Goal: Task Accomplishment & Management: Manage account settings

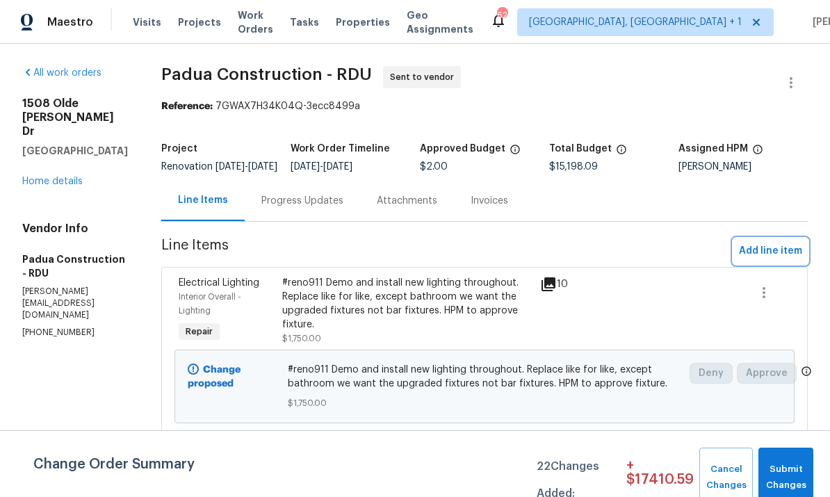
click at [777, 264] on button "Add line item" at bounding box center [770, 251] width 74 height 26
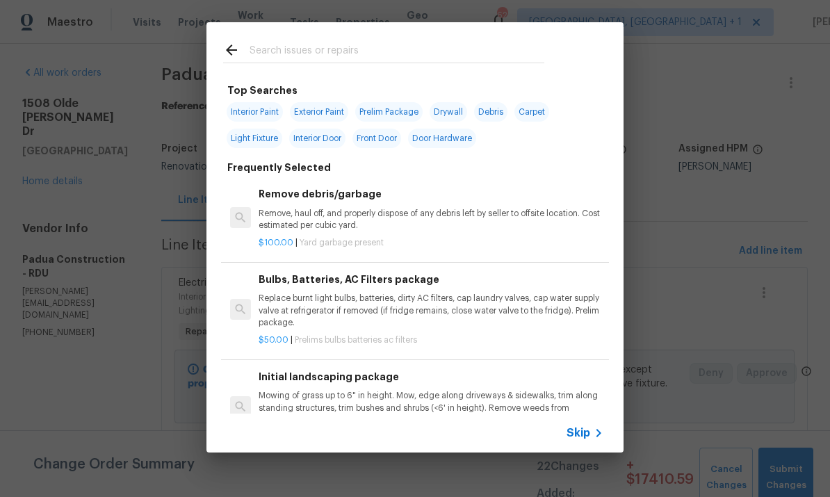
click at [288, 44] on input "text" at bounding box center [396, 52] width 295 height 21
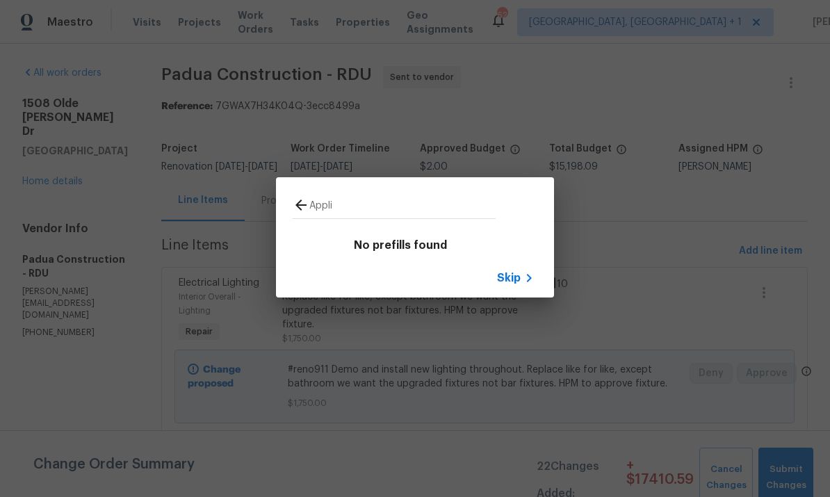
type input "Appl"
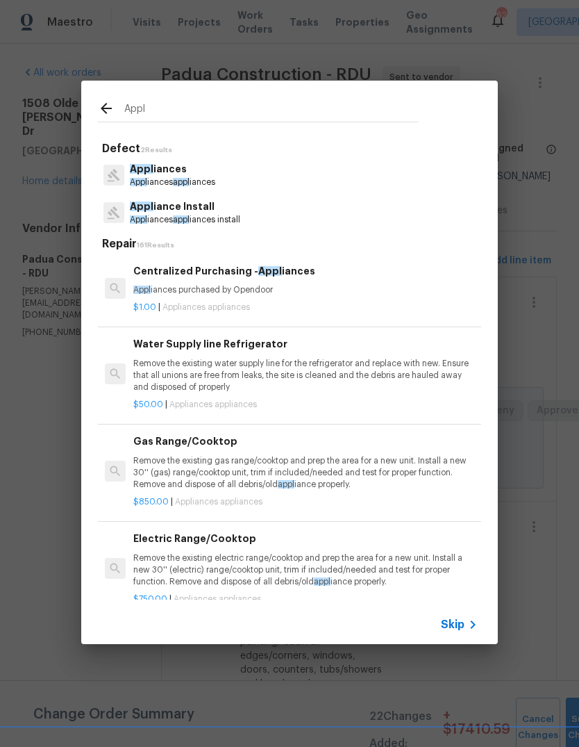
click at [174, 167] on p "Appl iances" at bounding box center [172, 169] width 85 height 15
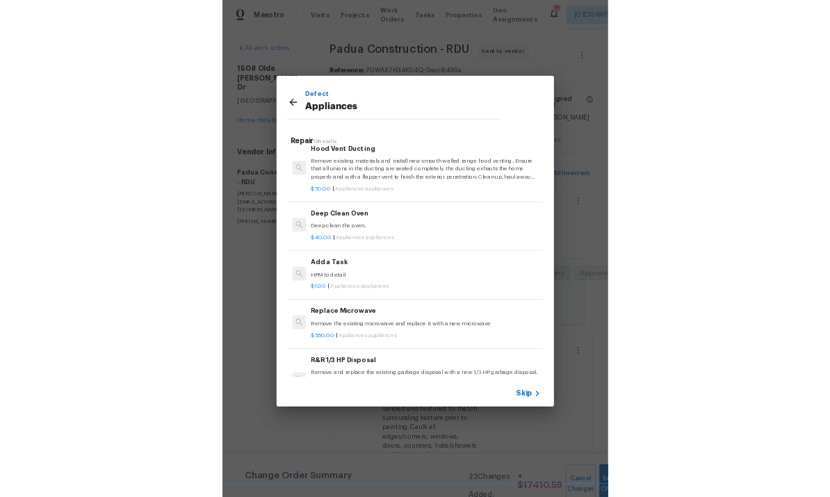
scroll to position [672, 0]
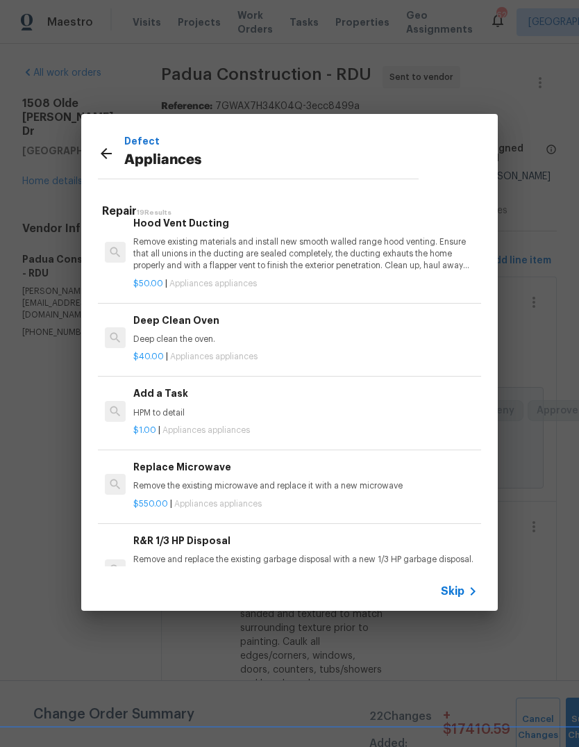
click at [174, 390] on h6 "Add a Task" at bounding box center [305, 393] width 345 height 15
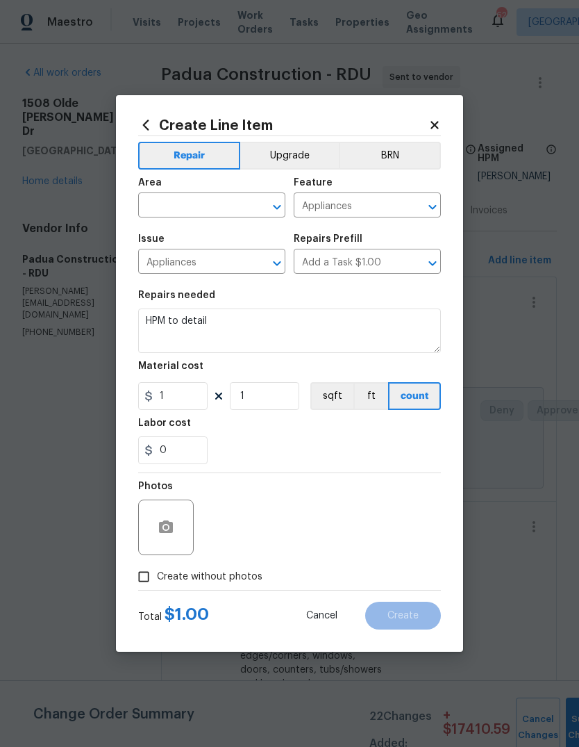
click at [180, 208] on input "text" at bounding box center [192, 207] width 108 height 22
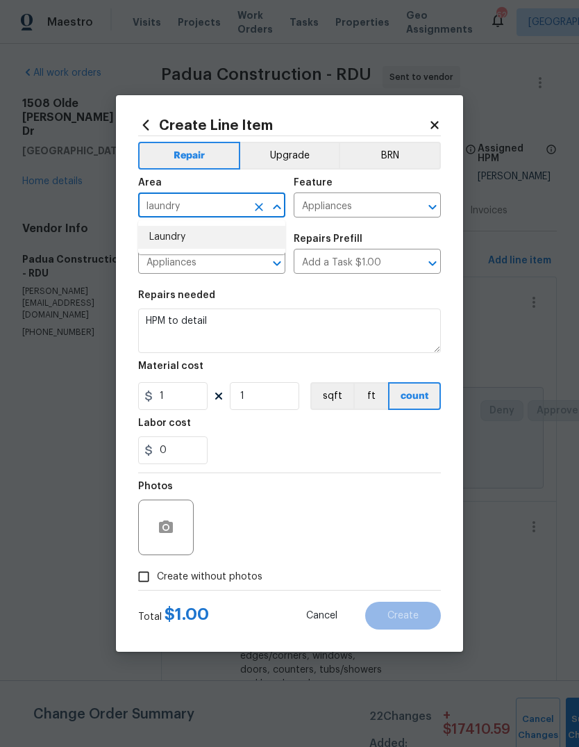
click at [188, 233] on li "Laundry" at bounding box center [211, 237] width 147 height 23
type input "Laundry"
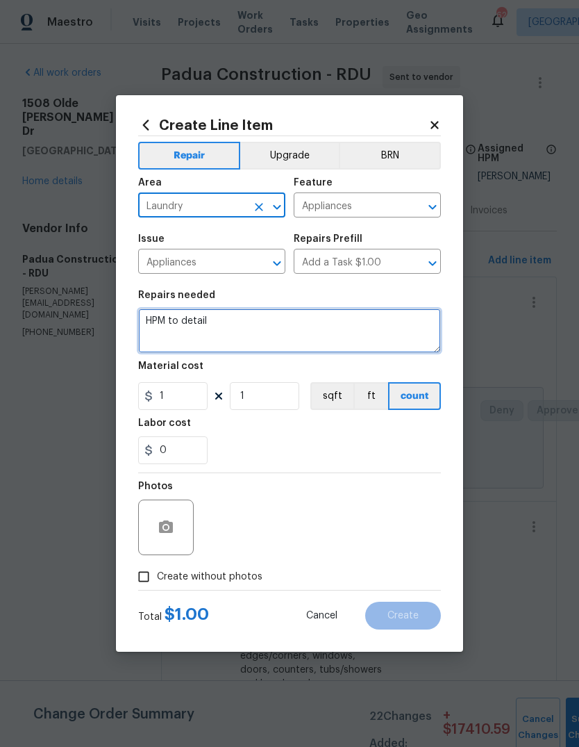
click at [244, 336] on textarea "HPM to detail" at bounding box center [289, 330] width 303 height 44
type textarea "H"
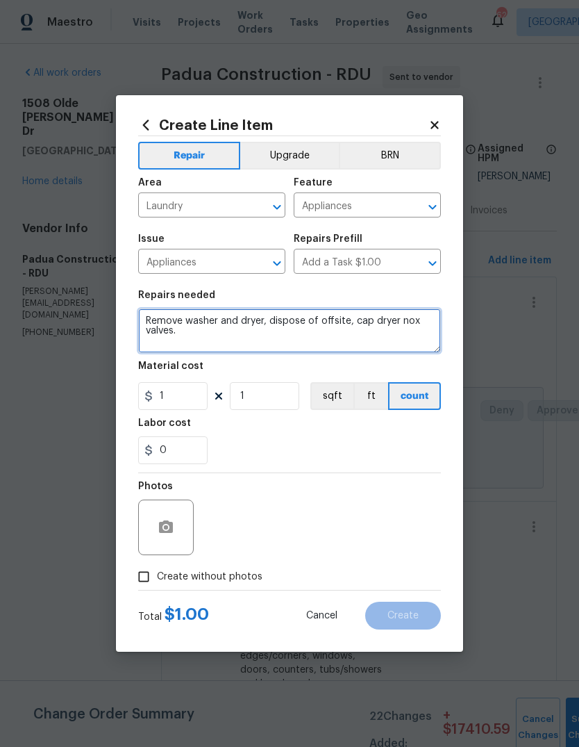
type textarea "Remove washer and dryer, dispose of offsite, cap dryer nox valves."
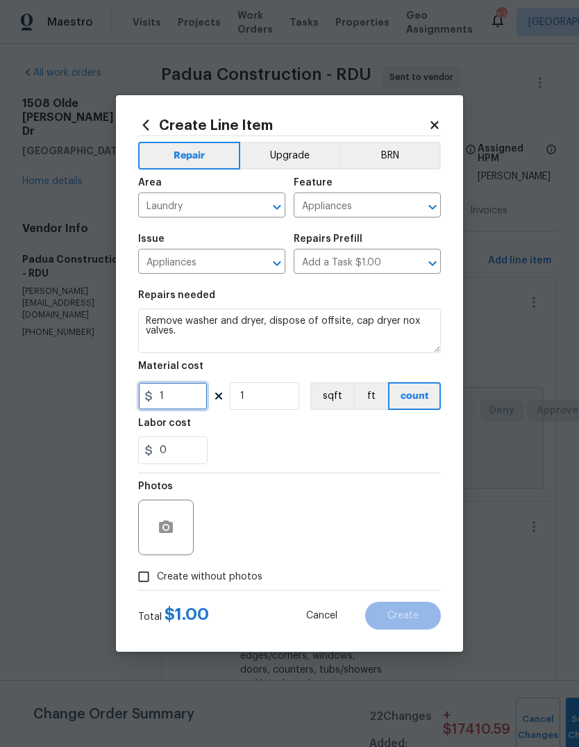
click at [178, 396] on input "1" at bounding box center [172, 396] width 69 height 28
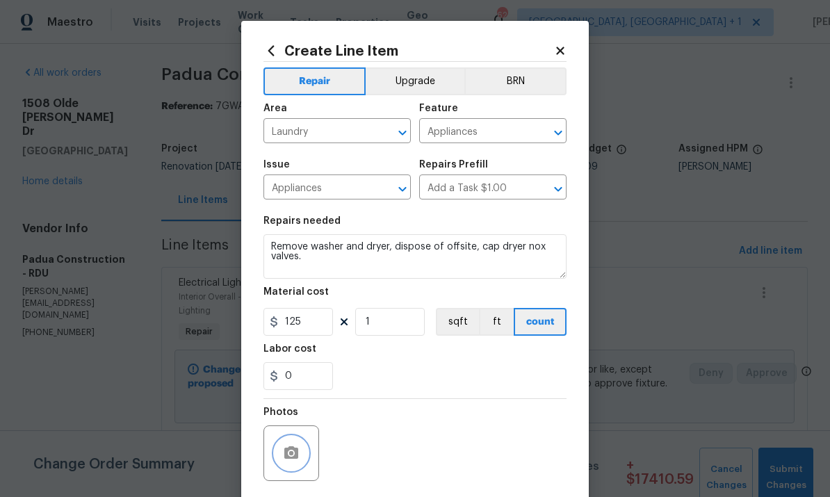
click at [292, 445] on button "button" at bounding box center [290, 452] width 33 height 33
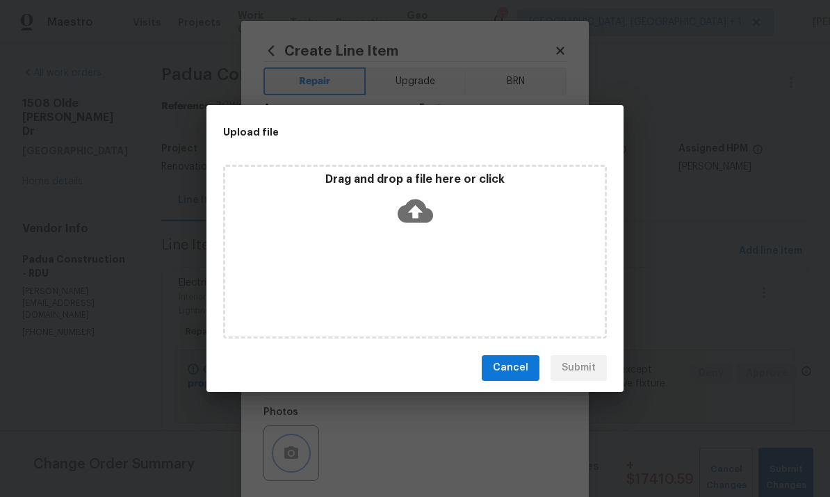
click at [709, 106] on div "Upload file Drag and drop a file here or click Cancel Submit" at bounding box center [415, 248] width 830 height 497
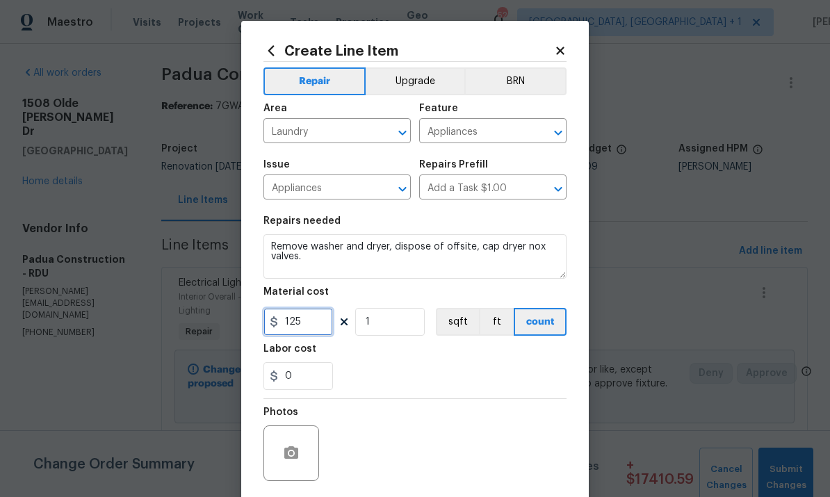
click at [311, 327] on input "125" at bounding box center [297, 322] width 69 height 28
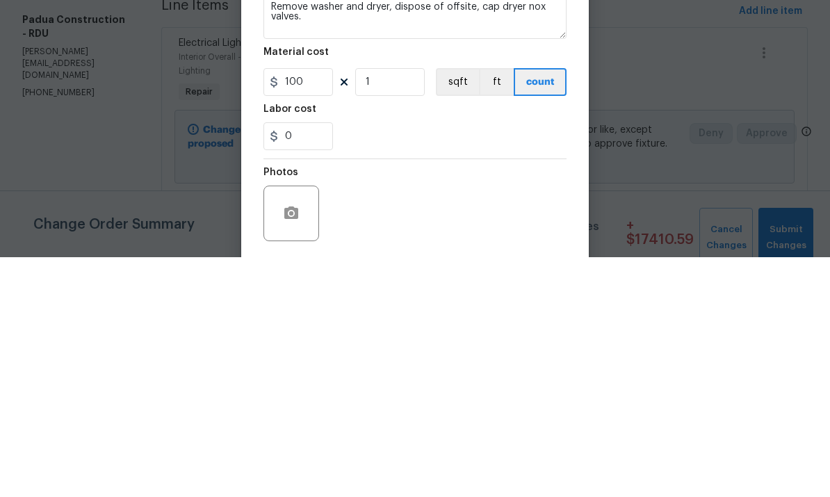
scroll to position [52, 0]
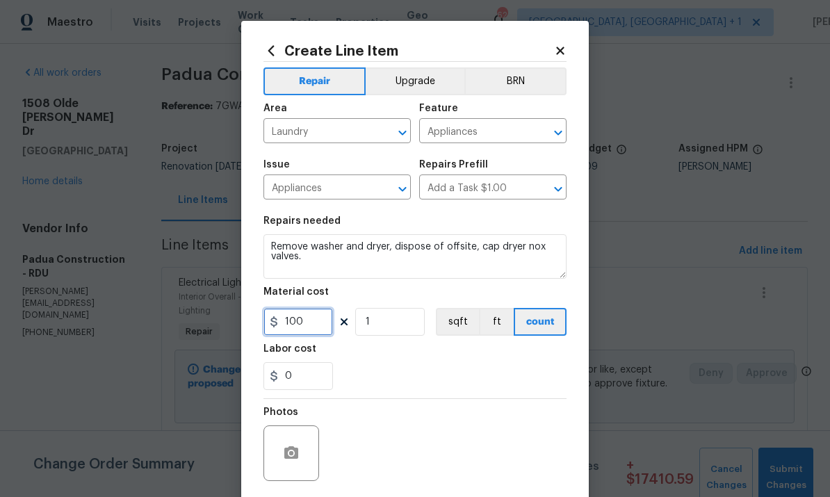
type input "100"
click at [308, 438] on div at bounding box center [291, 453] width 56 height 56
click at [302, 440] on div at bounding box center [291, 453] width 56 height 56
click at [295, 437] on div at bounding box center [291, 453] width 56 height 56
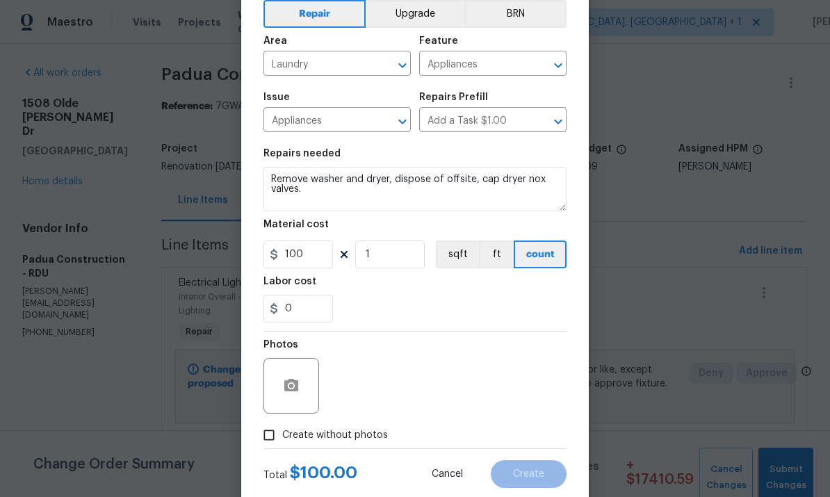
scroll to position [86, 0]
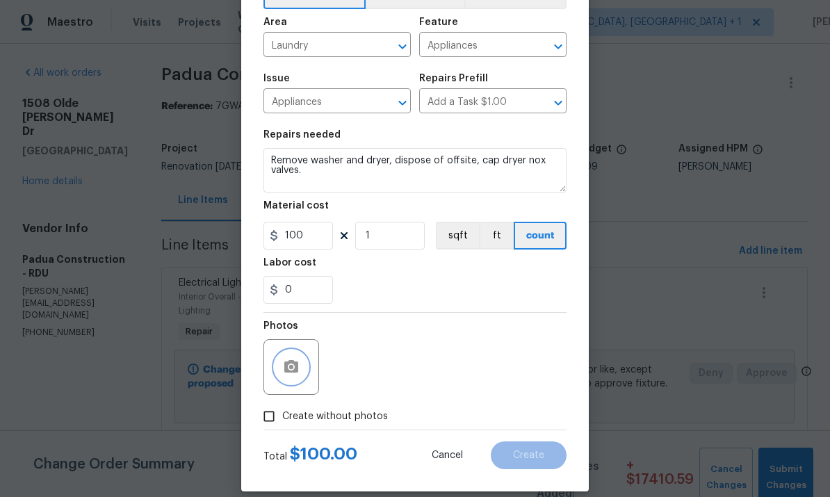
click at [306, 367] on button "button" at bounding box center [290, 366] width 33 height 33
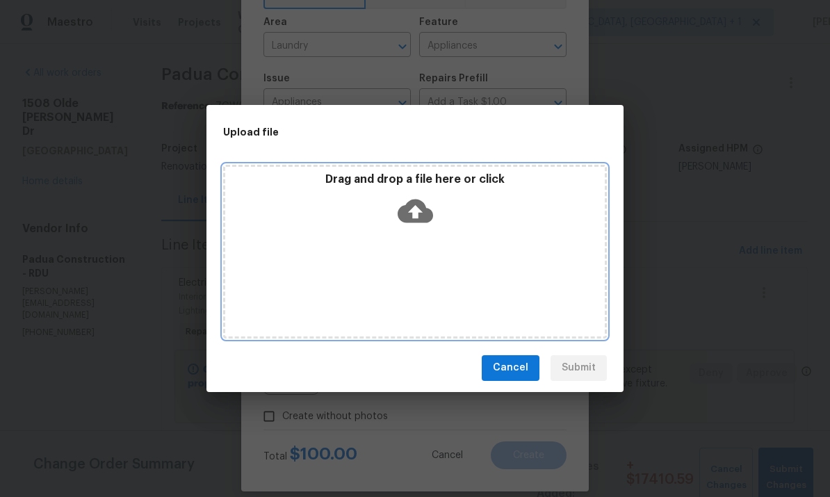
click at [420, 213] on icon at bounding box center [414, 211] width 35 height 24
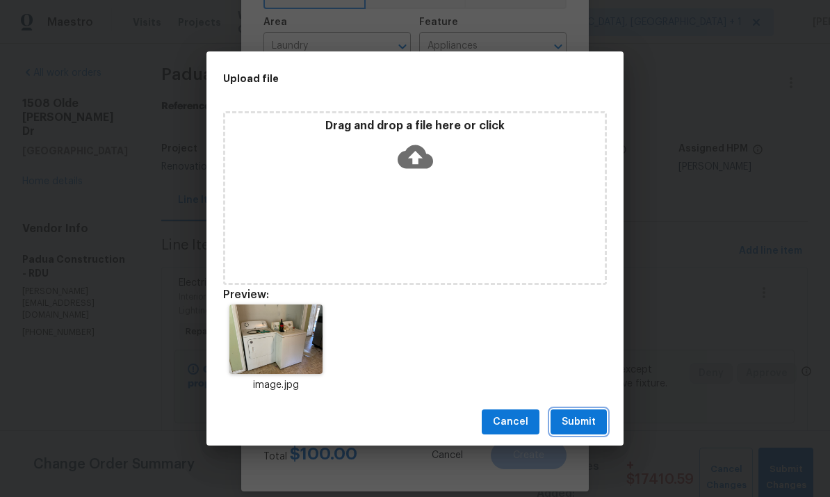
click at [588, 427] on span "Submit" at bounding box center [578, 421] width 34 height 17
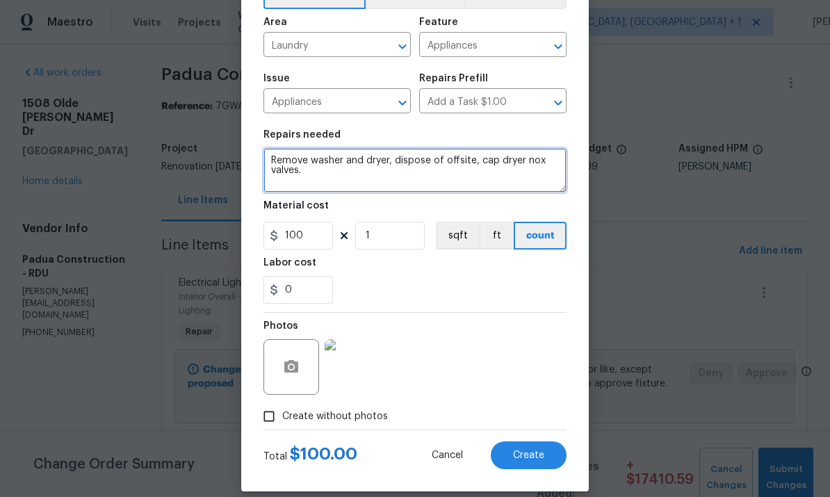
click at [554, 166] on textarea "Remove washer and dryer, dispose of offsite, cap dryer nox valves." at bounding box center [414, 170] width 303 height 44
type textarea "Remove washer and dryer, dispose of offsite, cap dryer valves."
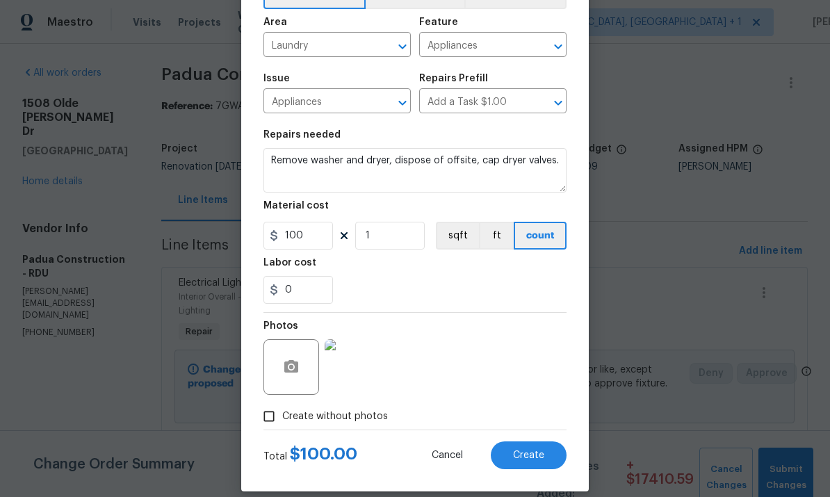
click at [525, 447] on button "Create" at bounding box center [528, 455] width 76 height 28
type input "0"
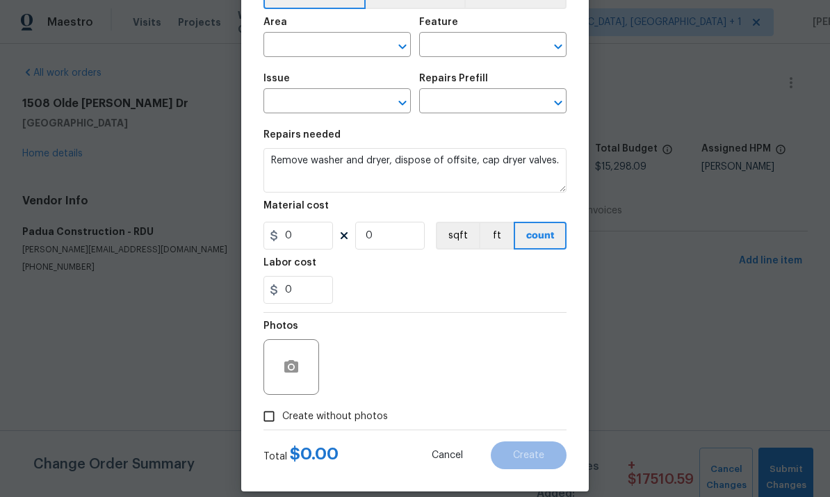
scroll to position [0, 0]
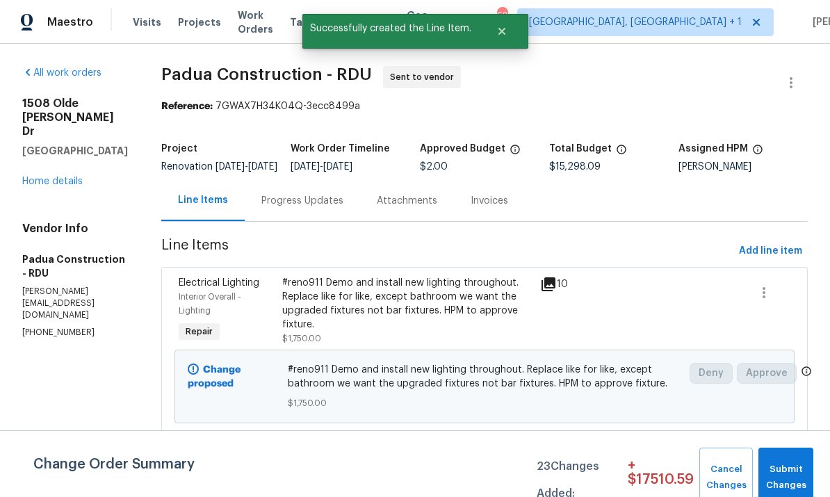
click at [63, 186] on link "Home details" at bounding box center [52, 181] width 60 height 10
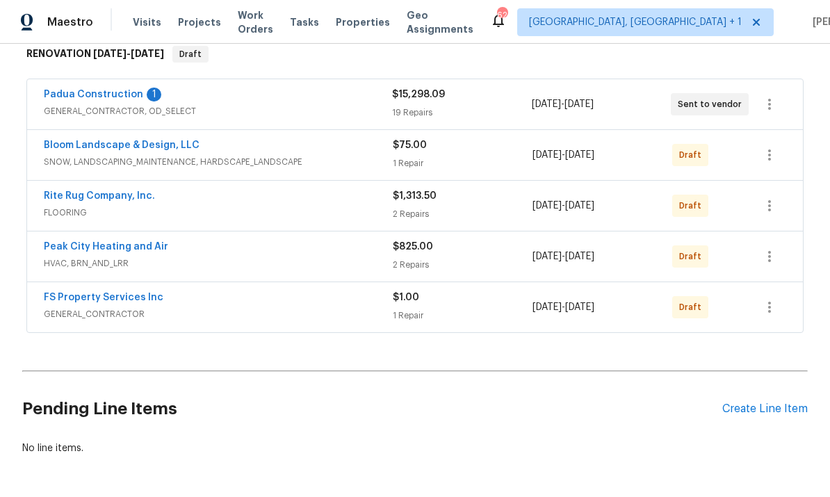
scroll to position [25, 0]
click at [149, 140] on link "Bloom Landscape & Design, LLC" at bounding box center [122, 145] width 156 height 10
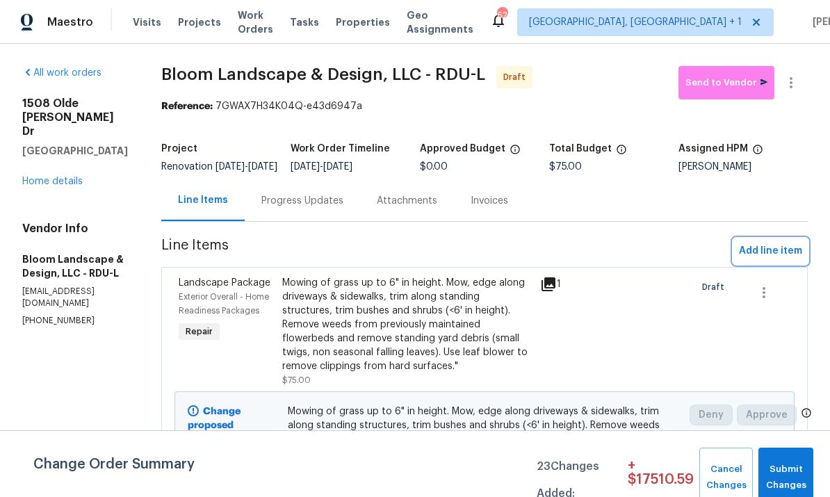
click at [761, 260] on span "Add line item" at bounding box center [770, 250] width 63 height 17
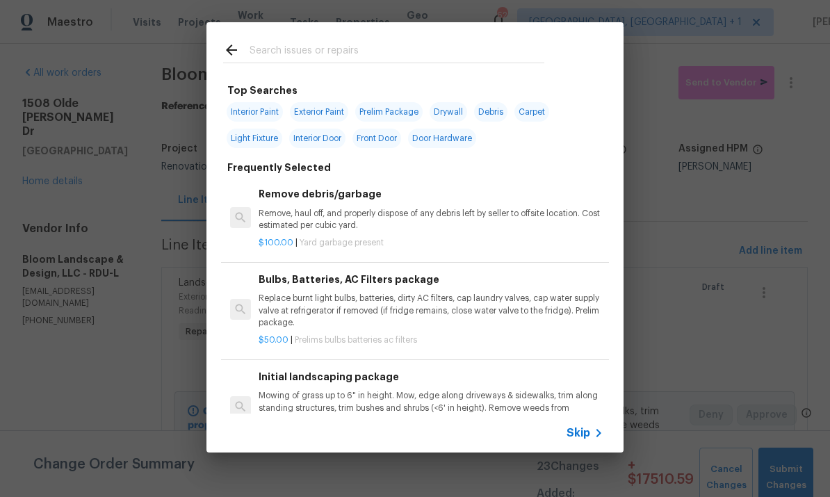
click at [267, 42] on input "text" at bounding box center [396, 52] width 295 height 21
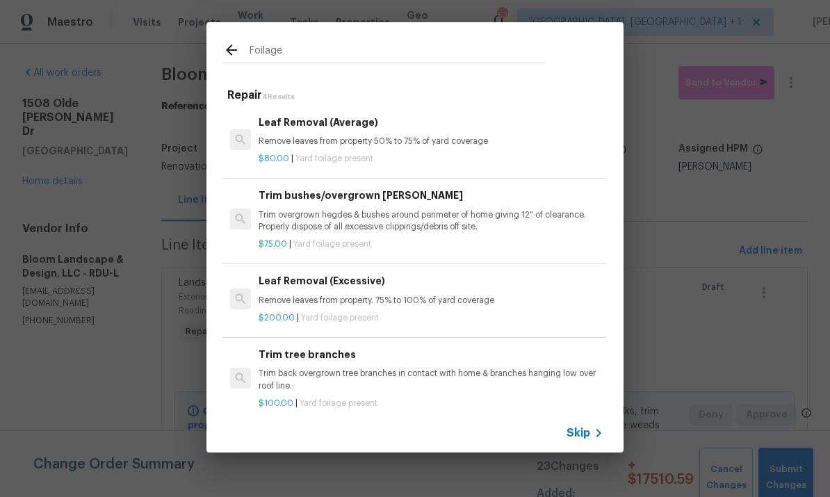
type input "Foliage"
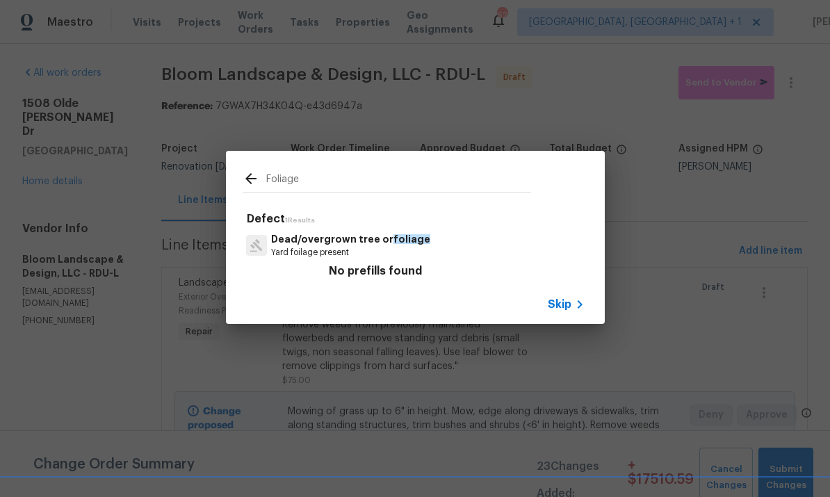
click at [351, 238] on p "Dead/overgrown tree or foliage" at bounding box center [350, 239] width 159 height 15
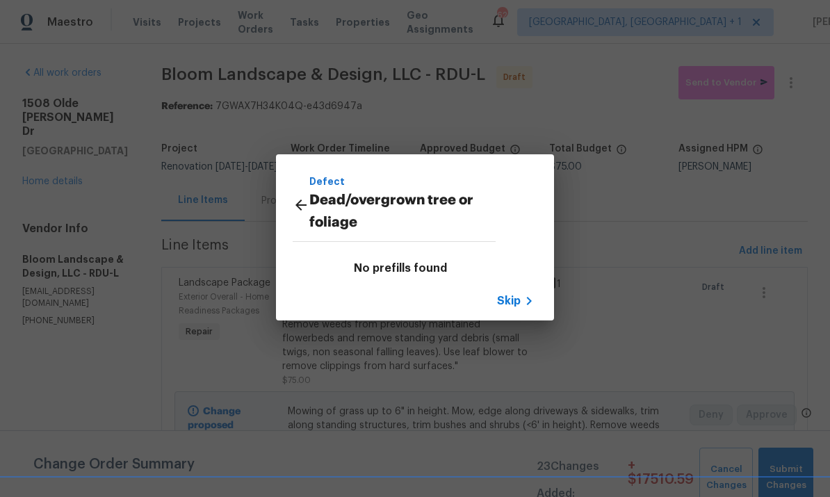
click at [298, 199] on icon at bounding box center [300, 205] width 17 height 17
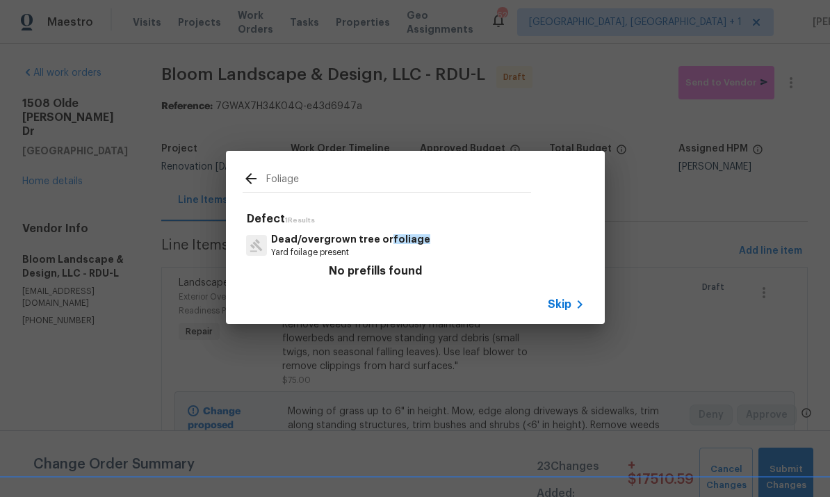
click at [353, 234] on p "Dead/overgrown tree or foliage" at bounding box center [350, 239] width 159 height 15
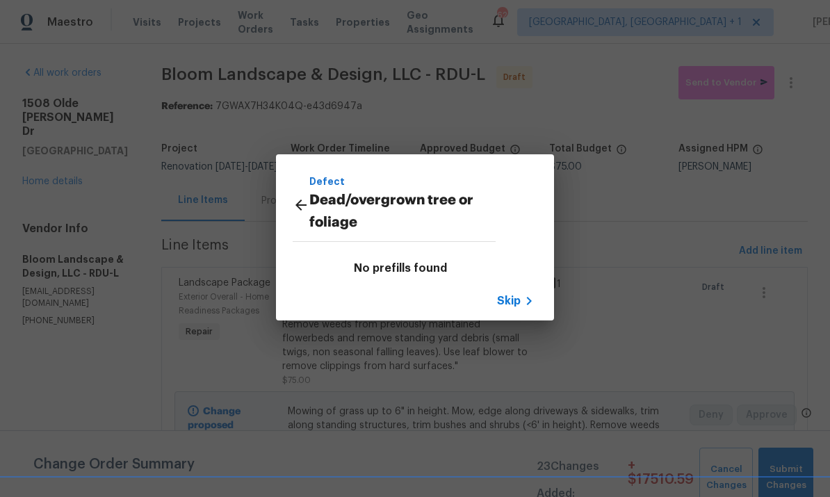
click at [294, 198] on icon at bounding box center [300, 205] width 17 height 17
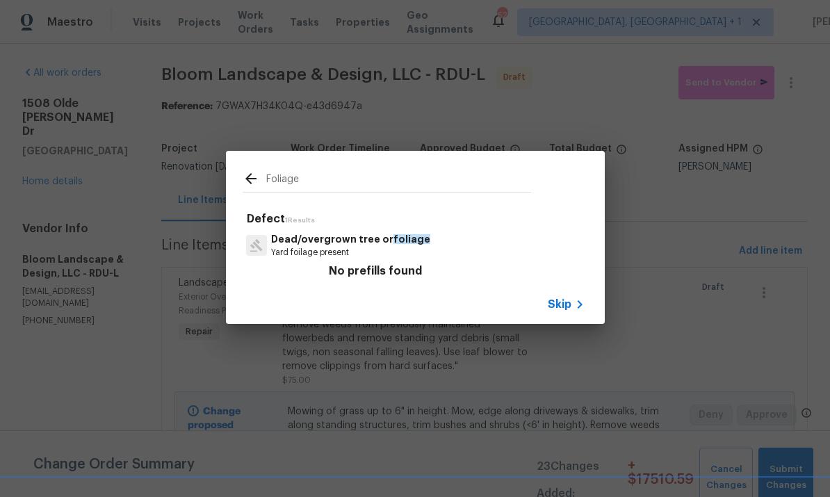
click at [551, 297] on span "Skip" at bounding box center [559, 304] width 24 height 14
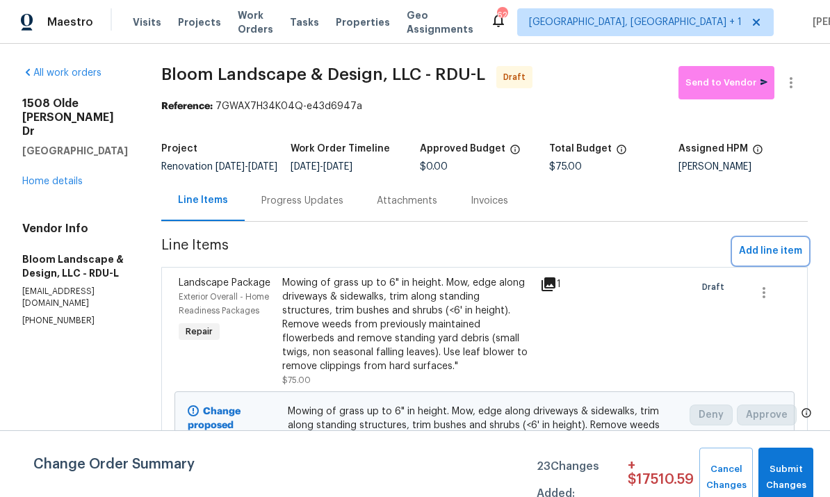
click at [781, 249] on button "Add line item" at bounding box center [770, 251] width 74 height 26
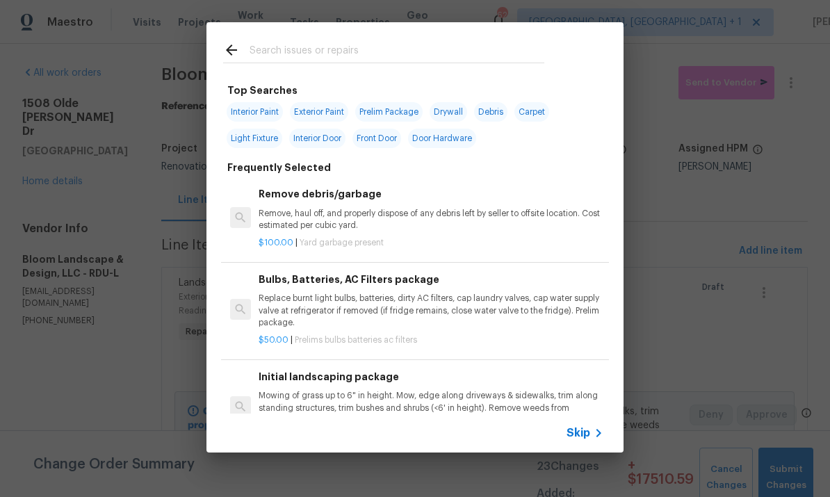
click at [286, 51] on input "text" at bounding box center [396, 52] width 295 height 21
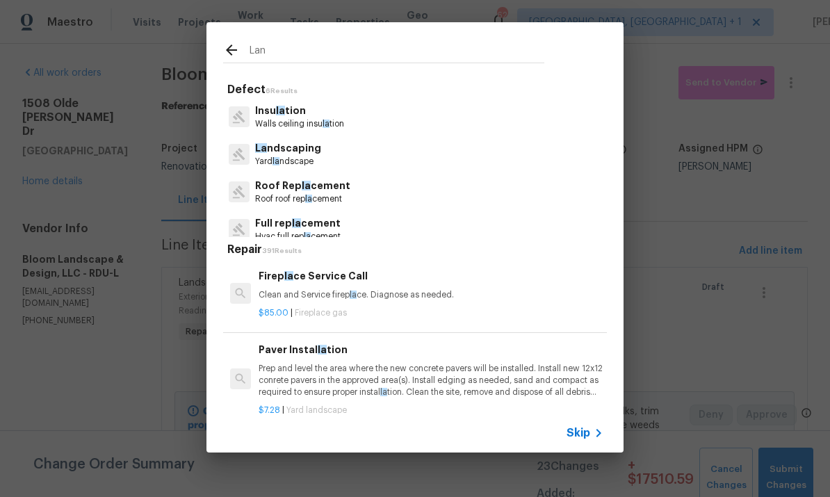
type input "Land"
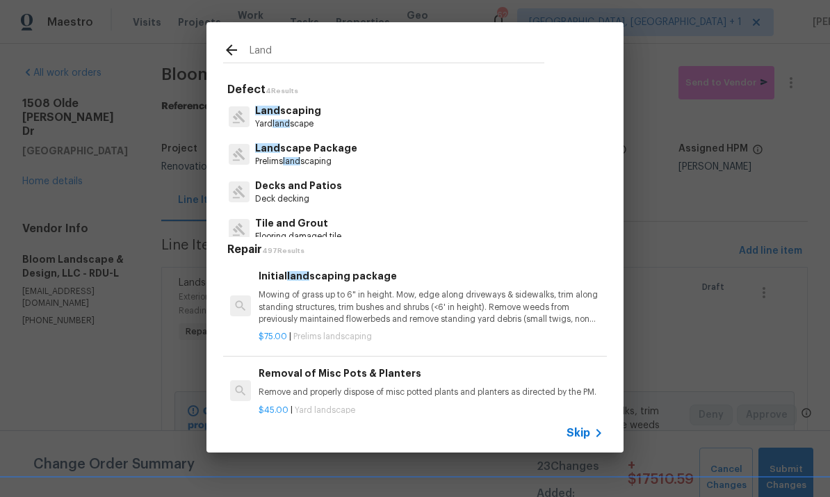
click at [307, 121] on p "Yard land scape" at bounding box center [288, 124] width 66 height 12
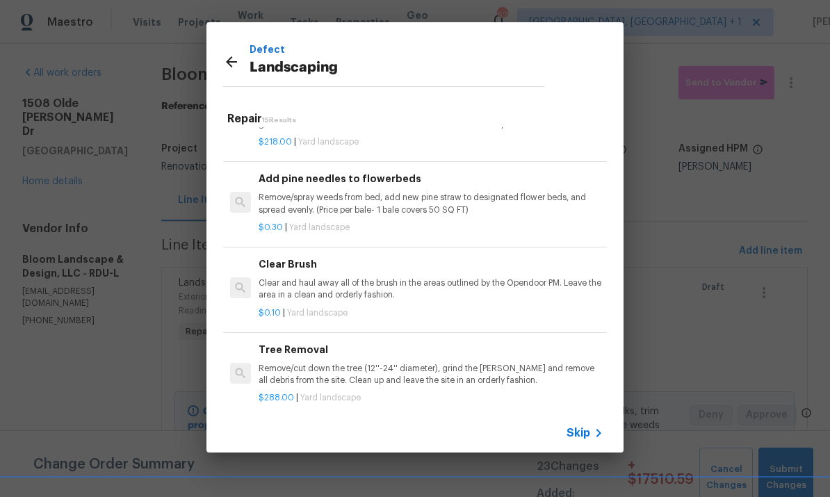
scroll to position [495, 0]
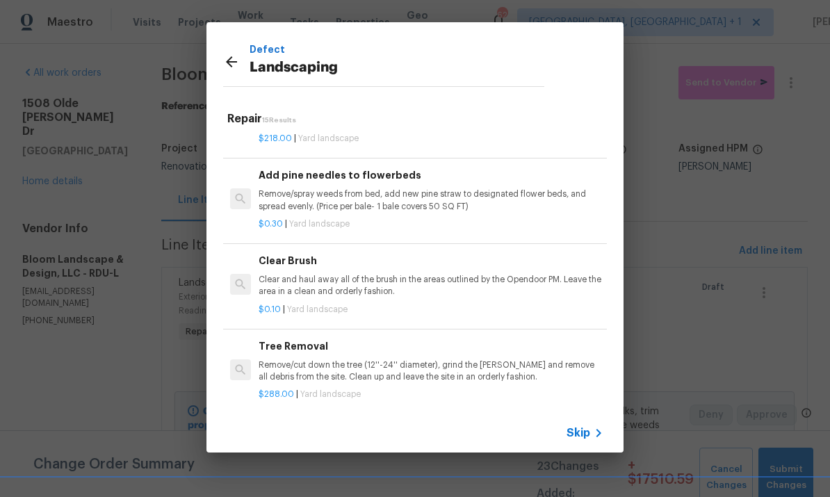
click at [487, 253] on h6 "Clear Brush" at bounding box center [430, 260] width 345 height 15
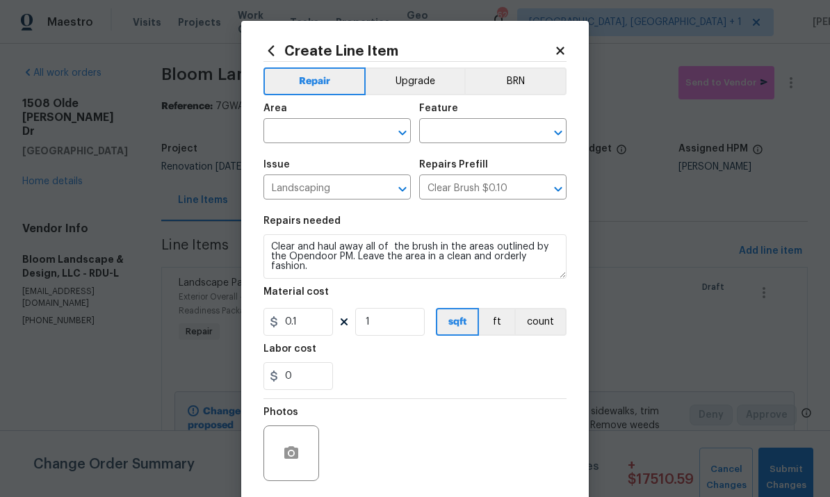
click at [332, 123] on input "text" at bounding box center [317, 133] width 108 height 22
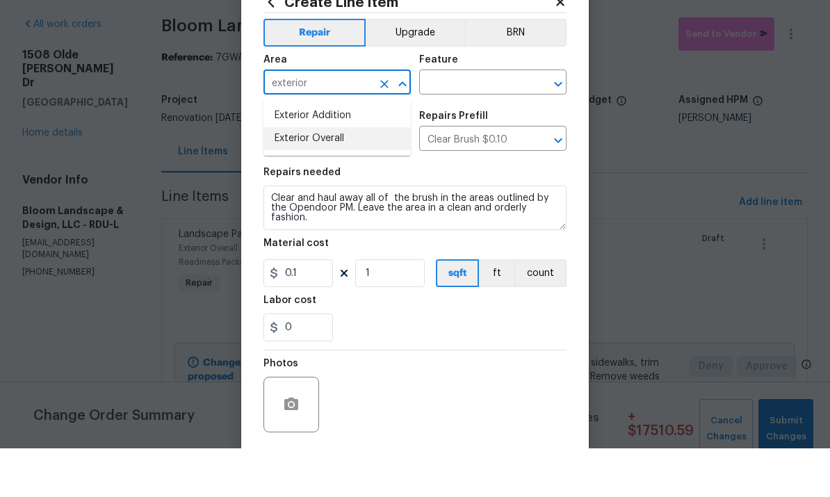
click at [336, 176] on li "Exterior Overall" at bounding box center [336, 187] width 147 height 23
type input "Exterior Overall"
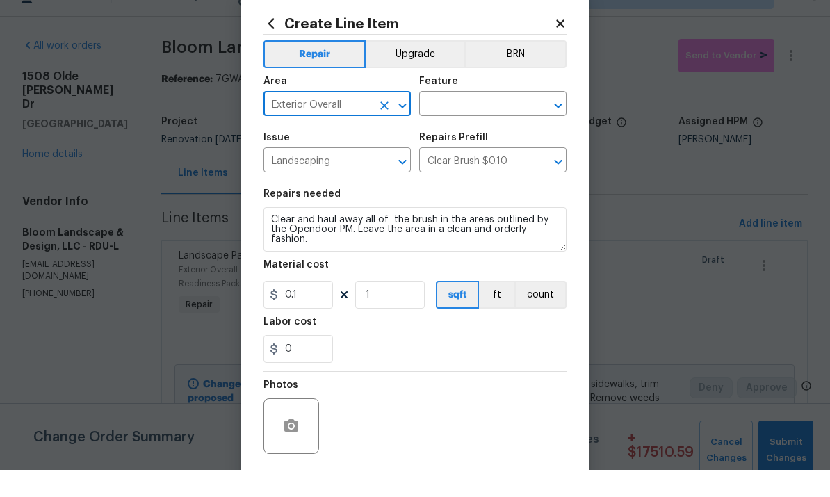
click at [456, 122] on input "text" at bounding box center [473, 133] width 108 height 22
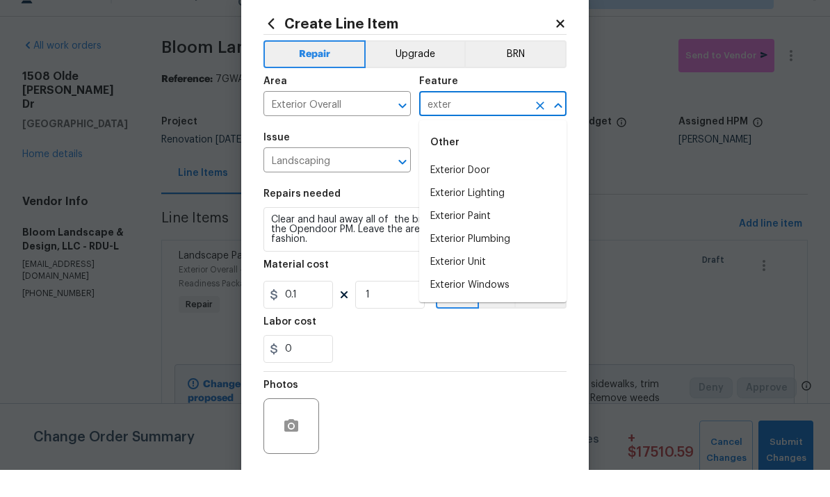
scroll to position [27, 0]
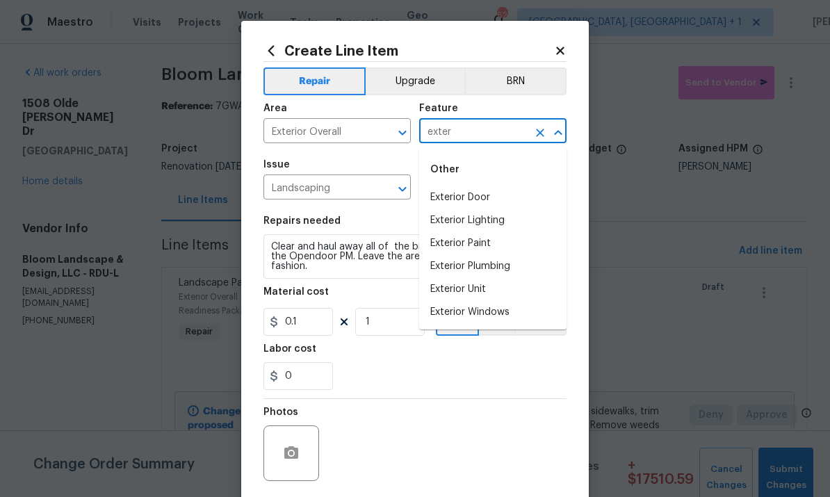
click at [475, 153] on div "Other" at bounding box center [492, 169] width 147 height 33
click at [480, 153] on div "Other" at bounding box center [492, 169] width 147 height 33
type input "exter"
click at [466, 396] on section "Repairs needed Clear and haul away all of the brush in the areas outlined by th…" at bounding box center [414, 303] width 303 height 190
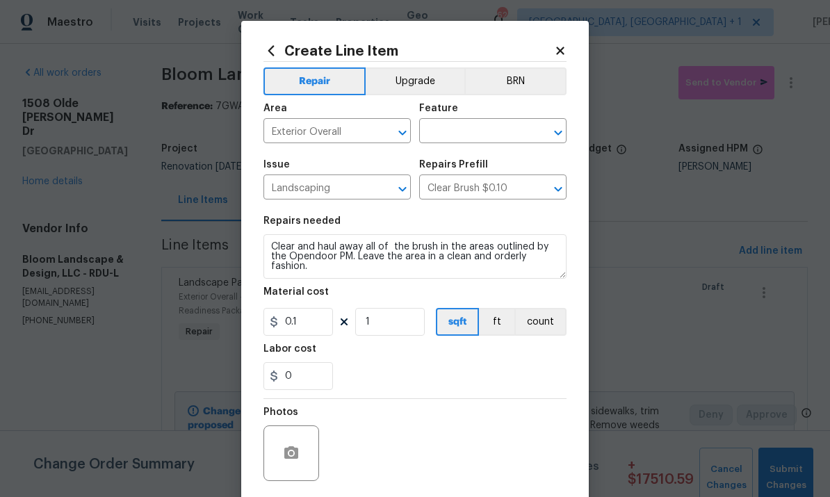
click at [460, 134] on input "text" at bounding box center [473, 133] width 108 height 22
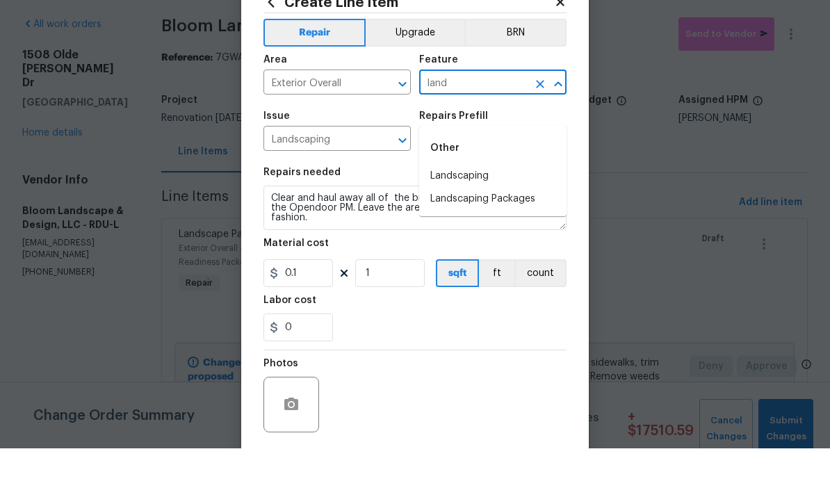
click at [465, 213] on li "Landscaping" at bounding box center [492, 224] width 147 height 23
type input "Landscaping"
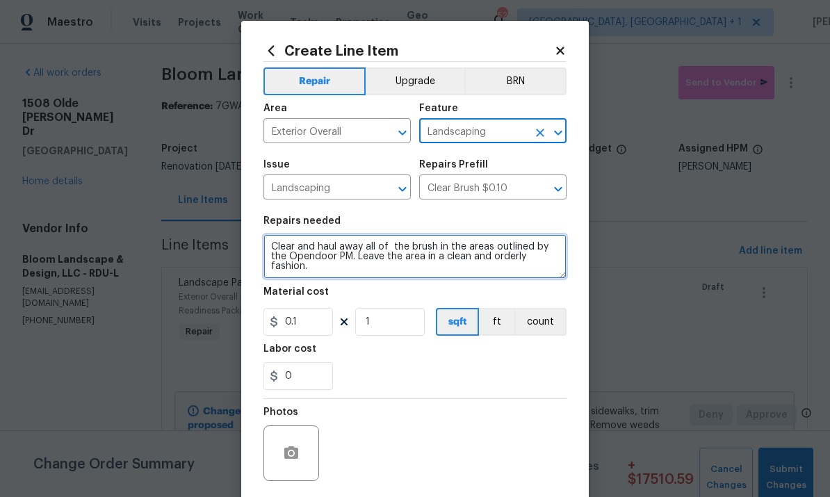
click at [327, 274] on textarea "Clear and haul away all of the brush in the areas outlined by the Opendoor PM. …" at bounding box center [414, 256] width 303 height 44
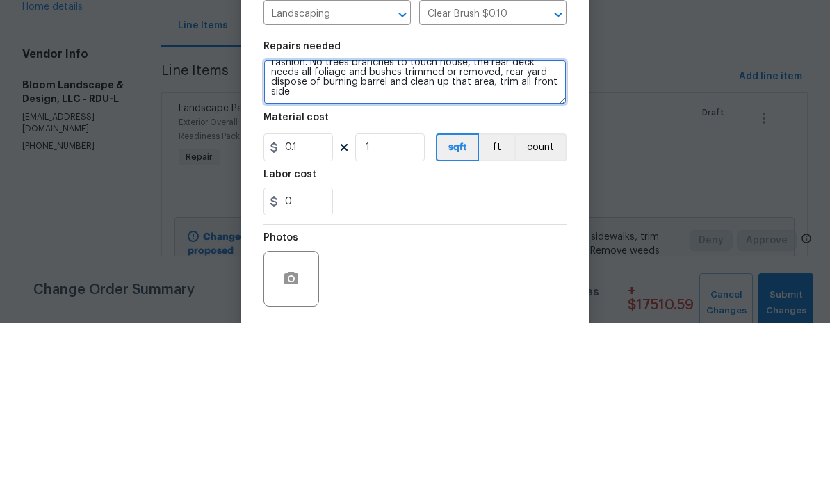
scroll to position [22, 0]
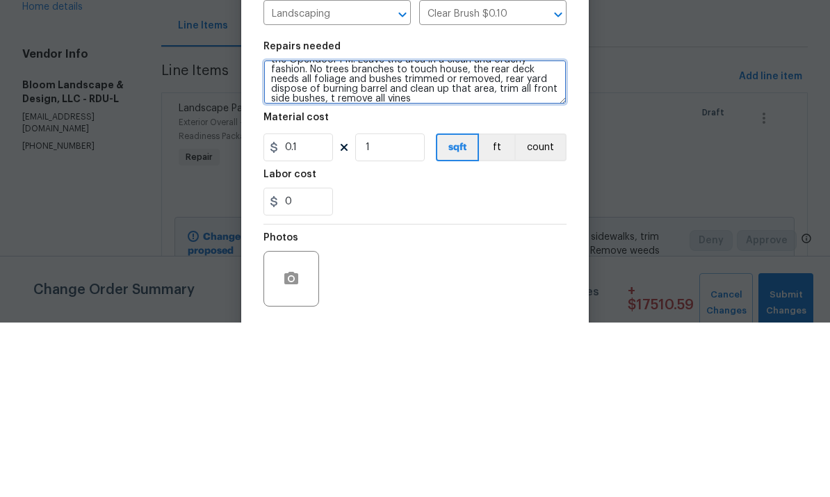
click at [345, 234] on textarea "Clear and haul away all of the brush in the areas outlined by the Opendoor PM. …" at bounding box center [414, 256] width 303 height 44
click at [438, 234] on textarea "Clear and haul away all of the brush in the areas outlined by the Opendoor PM. …" at bounding box center [414, 256] width 303 height 44
click at [415, 234] on textarea "Clear and haul away all of the brush in the areas outlined by the Opendoor PM. …" at bounding box center [414, 256] width 303 height 44
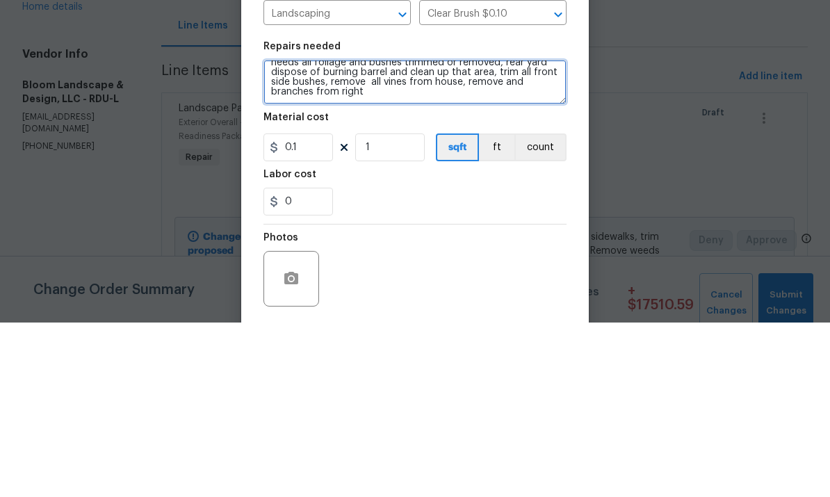
click at [311, 234] on textarea "Clear and haul away all of the brush in the areas outlined by the Opendoor PM. …" at bounding box center [414, 256] width 303 height 44
click at [386, 234] on textarea "Clear and haul away all of the brush in the areas outlined by the Opendoor PM. …" at bounding box center [414, 256] width 303 height 44
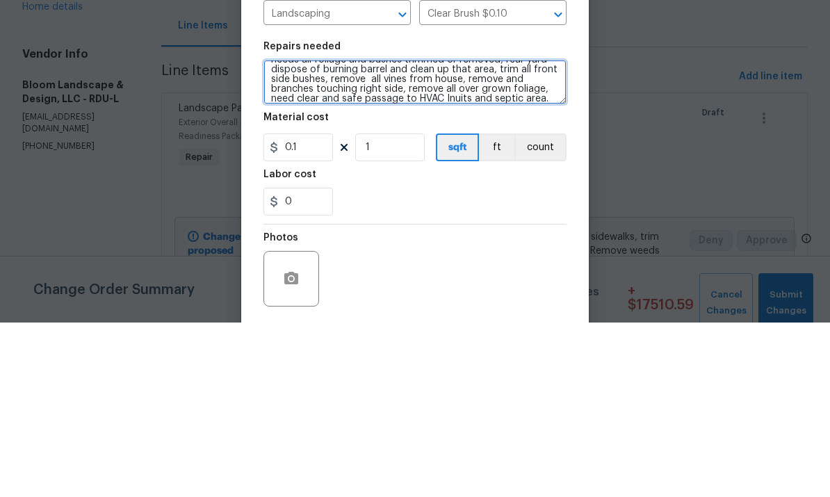
type textarea "Clear and haul away all of the brush in the areas outlined by the Opendoor PM. …"
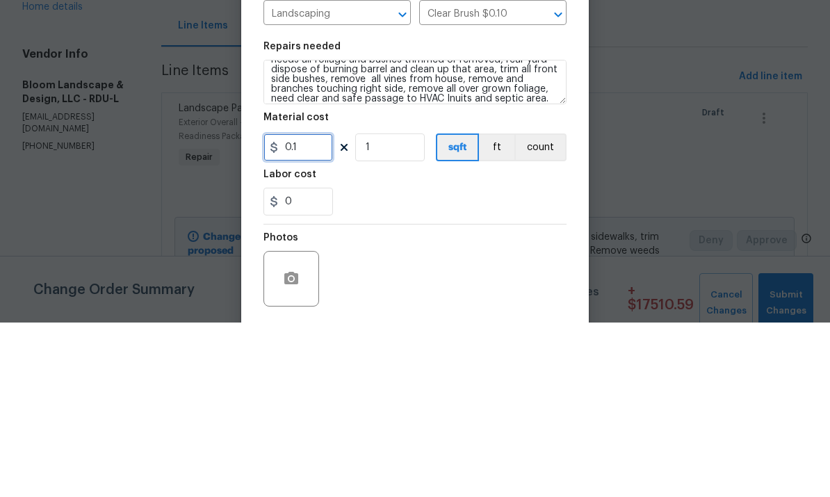
click at [304, 308] on input "0.1" at bounding box center [297, 322] width 69 height 28
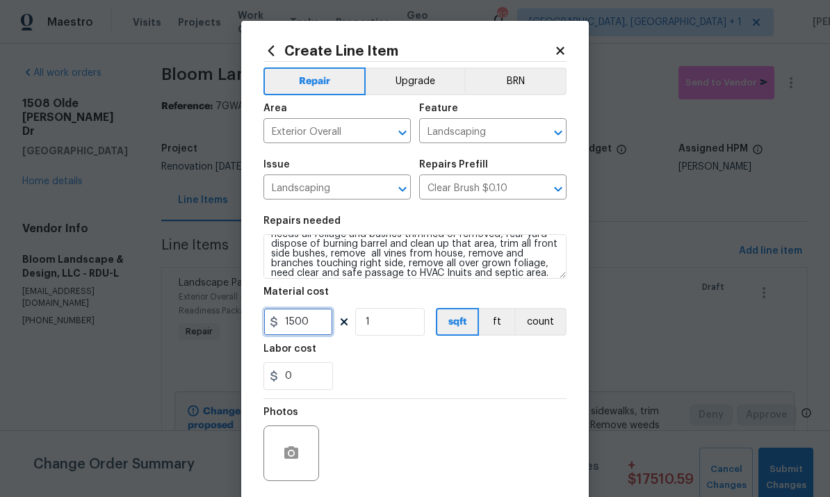
type input "1500"
click at [301, 440] on div at bounding box center [291, 453] width 56 height 56
click at [304, 445] on button "button" at bounding box center [290, 452] width 33 height 33
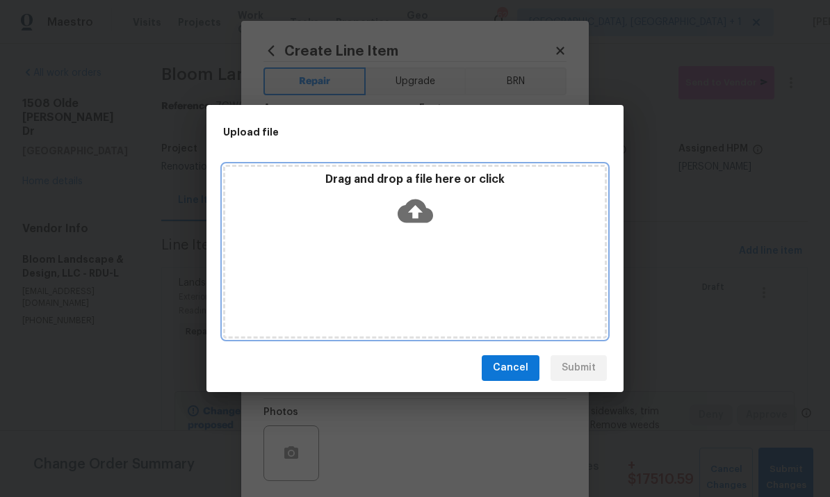
click at [406, 202] on icon at bounding box center [414, 210] width 35 height 35
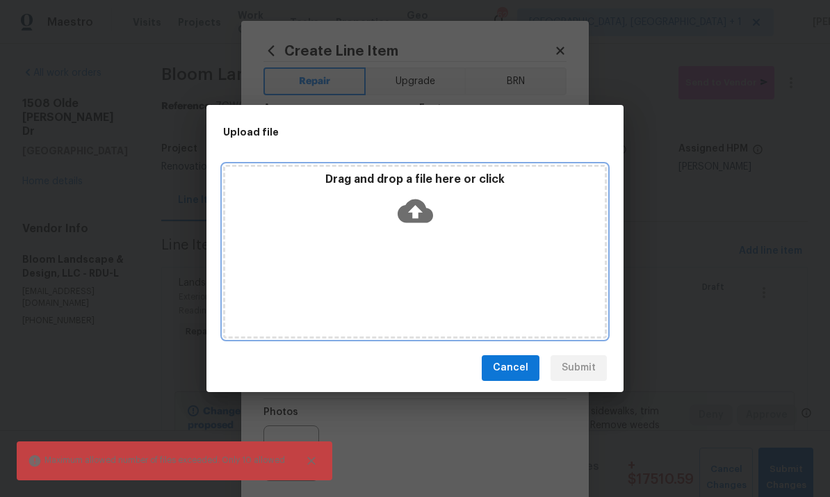
click at [426, 220] on icon at bounding box center [414, 211] width 35 height 24
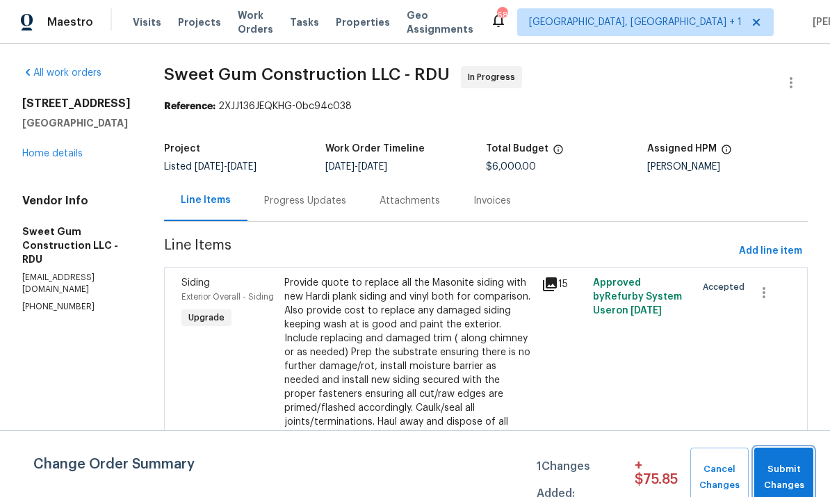
click at [793, 485] on span "Submit Changes" at bounding box center [783, 477] width 45 height 32
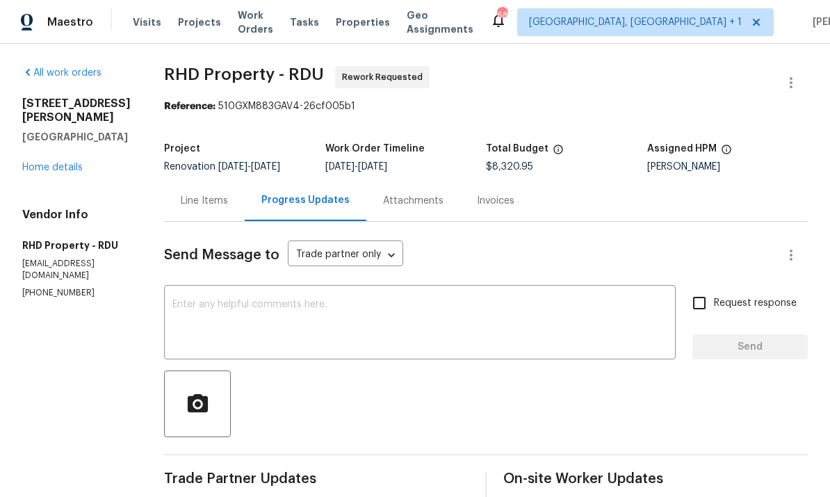
click at [63, 163] on link "Home details" at bounding box center [52, 168] width 60 height 10
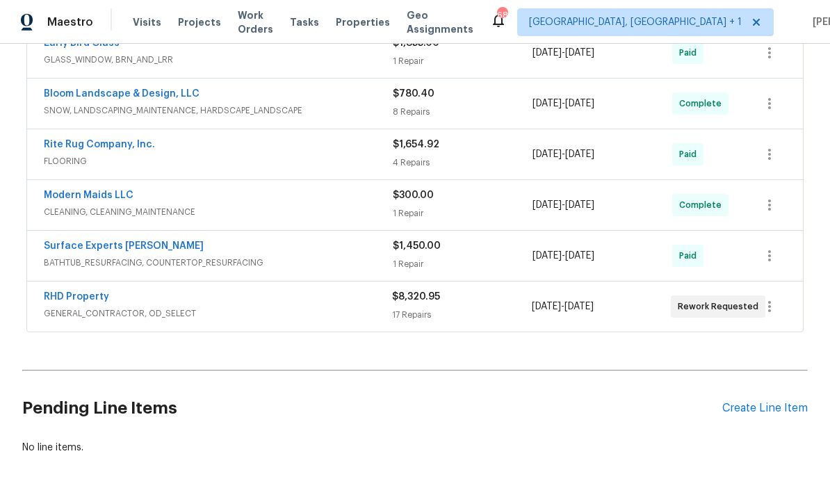
scroll to position [434, 0]
click at [115, 301] on div "RHD Property" at bounding box center [218, 298] width 348 height 17
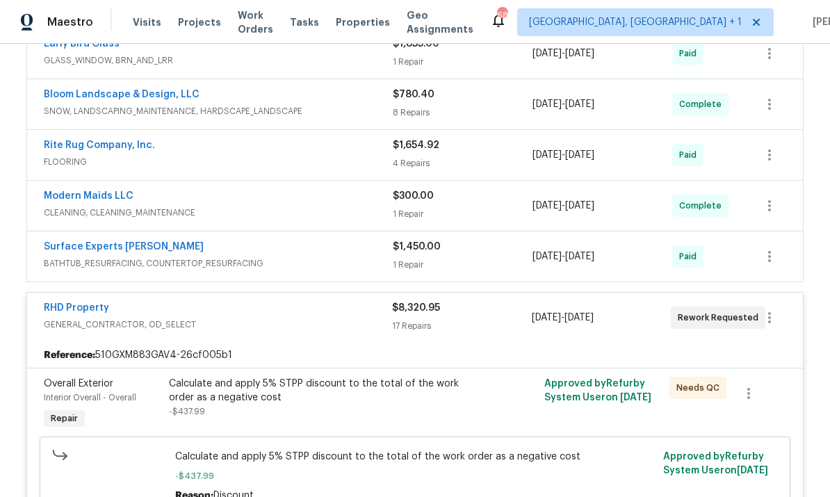
click at [94, 311] on link "RHD Property" at bounding box center [76, 308] width 65 height 10
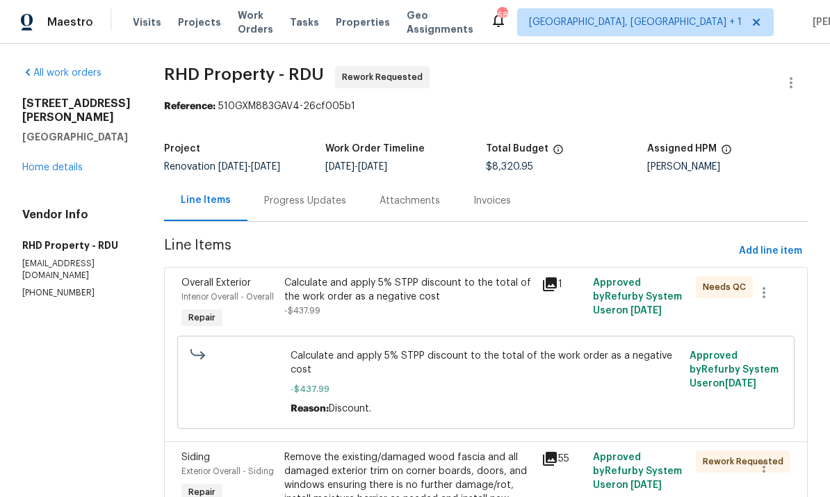
click at [334, 208] on div "Progress Updates" at bounding box center [304, 200] width 115 height 41
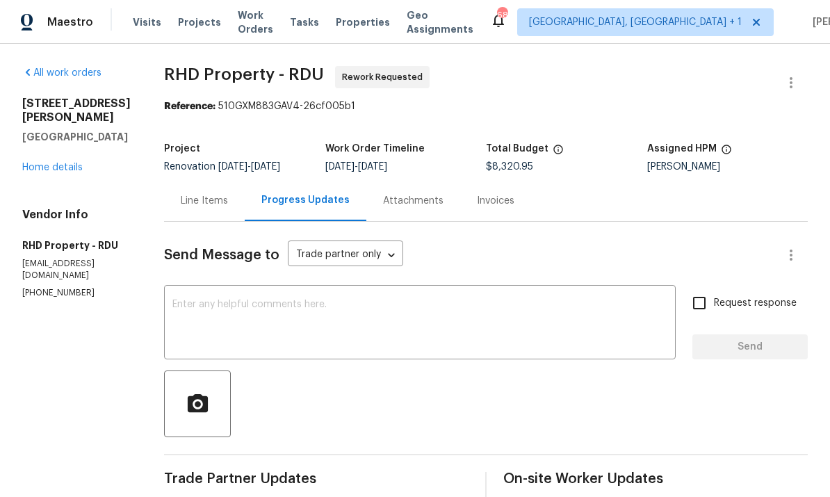
click at [61, 163] on link "Home details" at bounding box center [52, 168] width 60 height 10
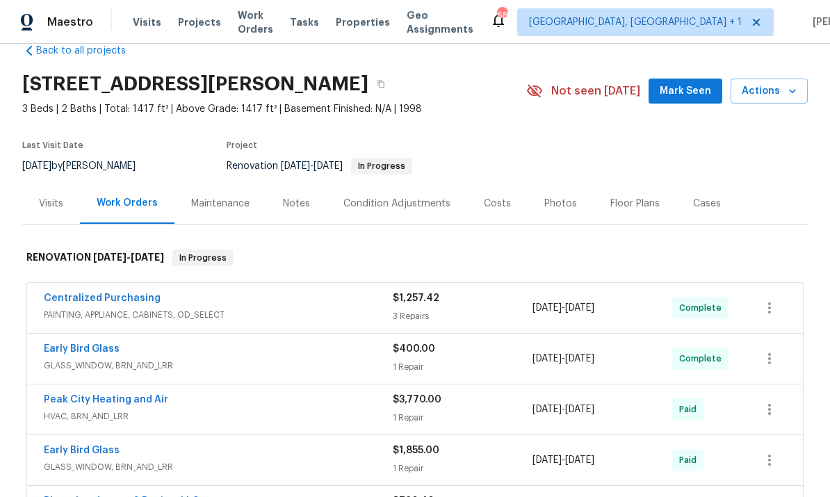
scroll to position [39, 0]
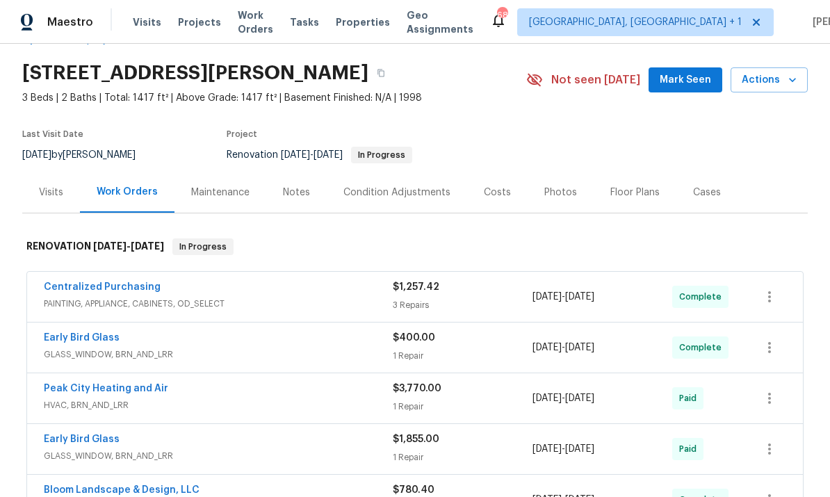
click at [686, 78] on span "Mark Seen" at bounding box center [684, 80] width 51 height 17
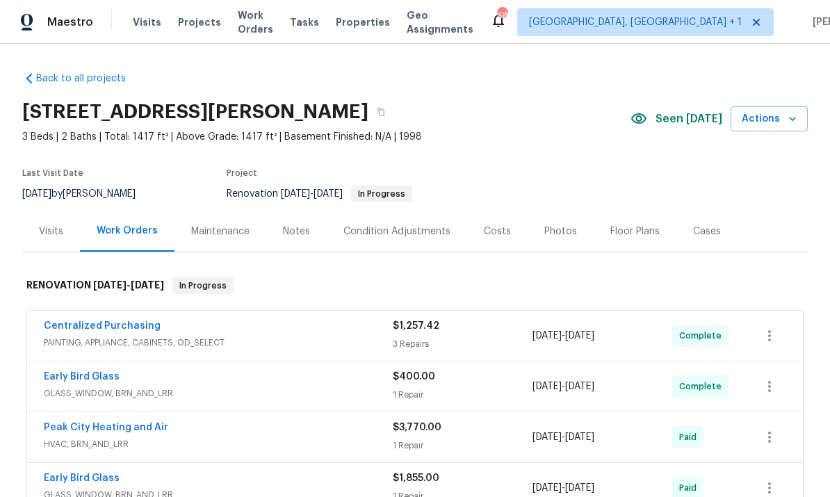
scroll to position [-3, 0]
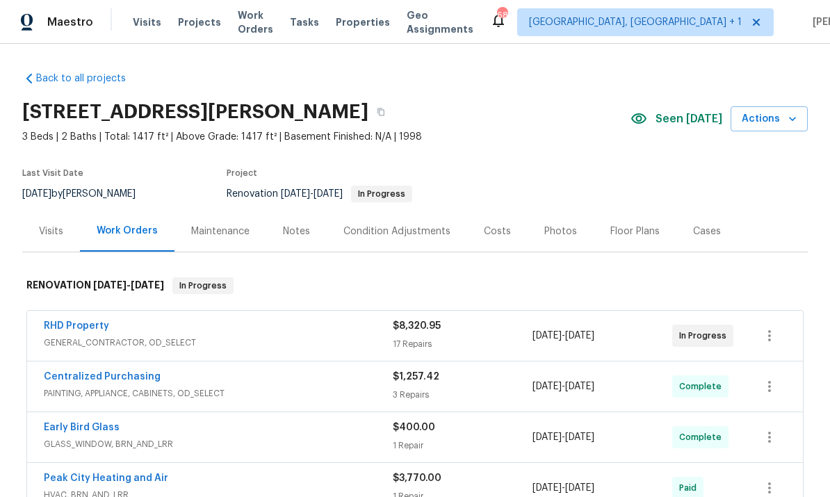
scroll to position [52, 0]
click at [95, 321] on link "RHD Property" at bounding box center [76, 326] width 65 height 10
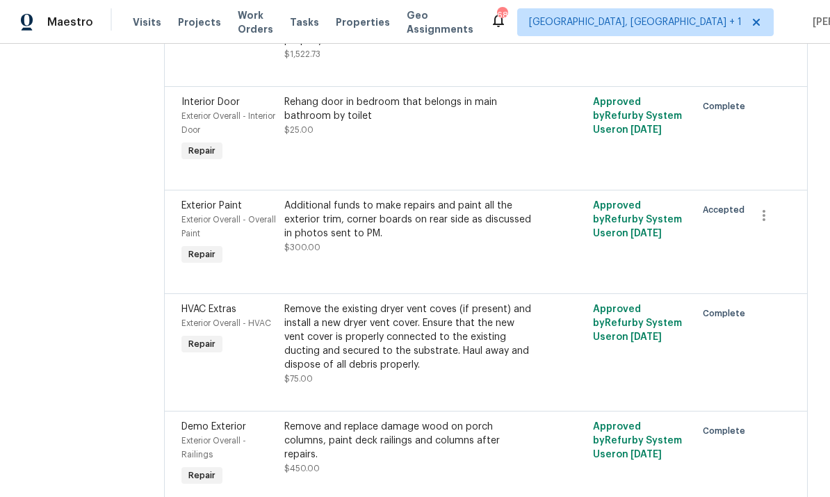
scroll to position [1748, 0]
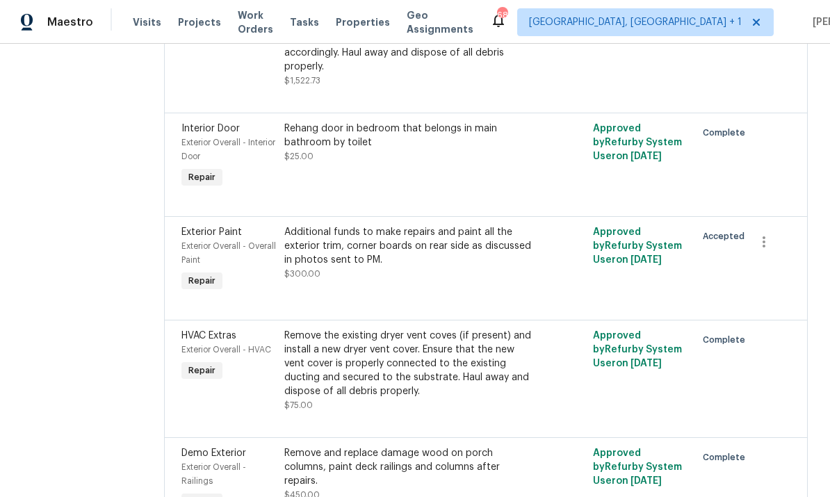
click at [400, 267] on div "Additional funds to make repairs and paint all the exterior trim, corner boards…" at bounding box center [408, 246] width 249 height 42
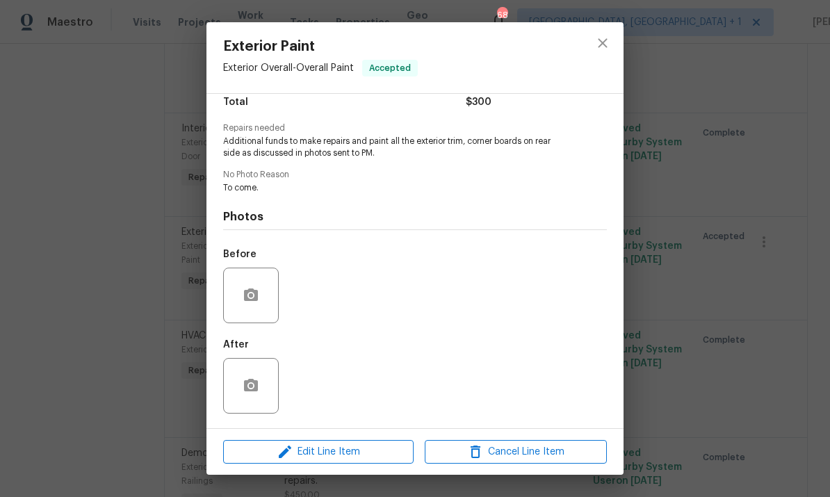
scroll to position [123, 0]
click at [714, 60] on div "Exterior Paint Exterior Overall - Overall Paint Accepted Vendor RHD Property Ac…" at bounding box center [415, 248] width 830 height 497
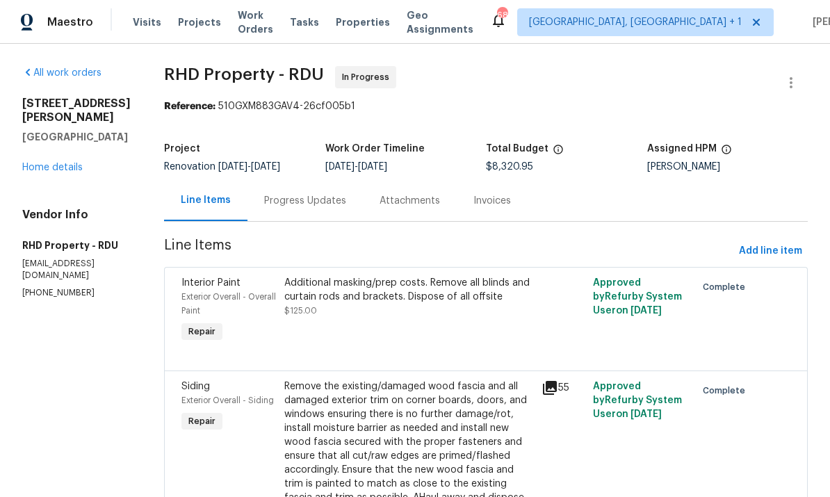
scroll to position [0, 0]
click at [55, 163] on link "Home details" at bounding box center [52, 168] width 60 height 10
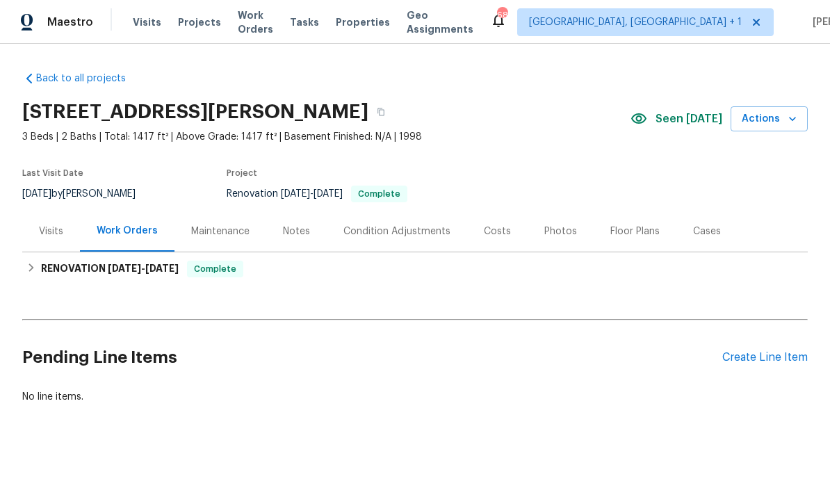
scroll to position [1, 0]
click at [553, 237] on div "Photos" at bounding box center [560, 231] width 33 height 14
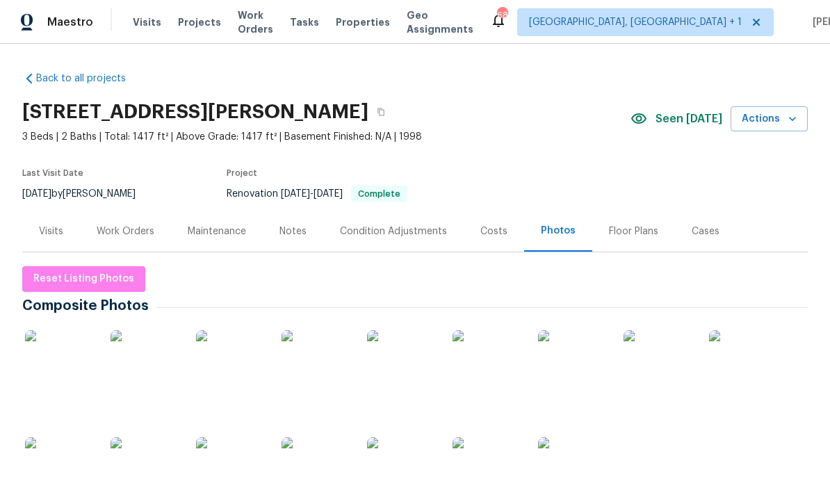
click at [147, 226] on div "Work Orders" at bounding box center [126, 231] width 58 height 14
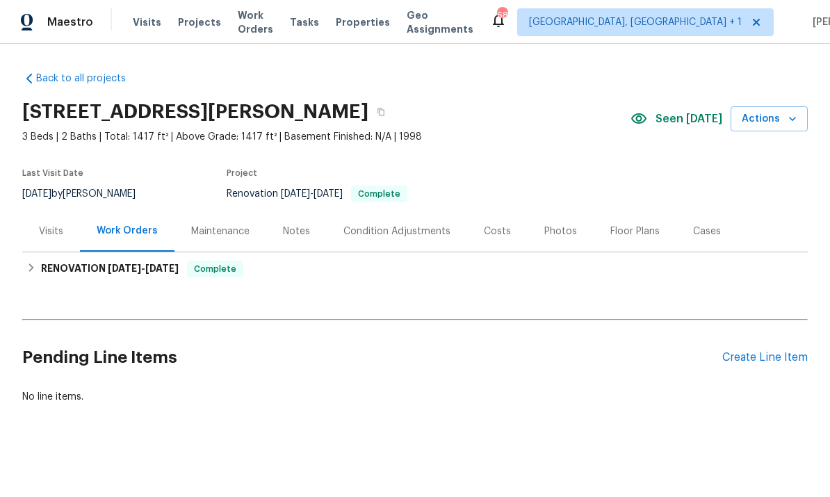
click at [296, 230] on div "Notes" at bounding box center [296, 231] width 27 height 14
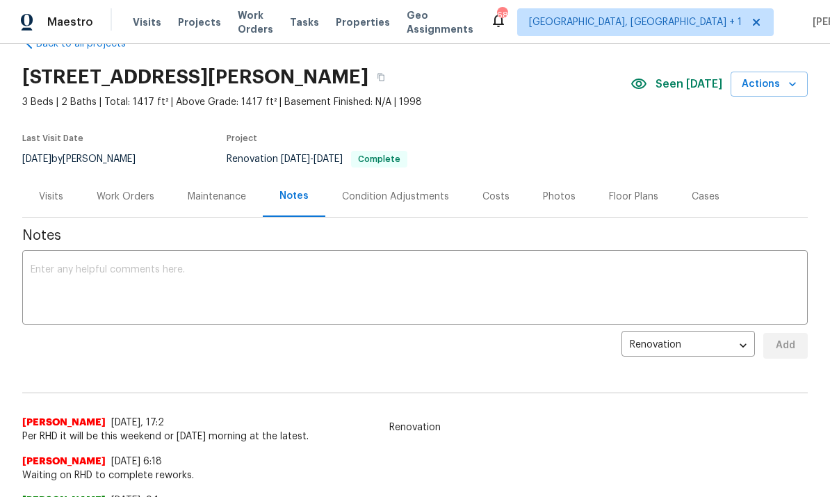
scroll to position [35, 0]
click at [92, 272] on textarea at bounding box center [415, 288] width 768 height 49
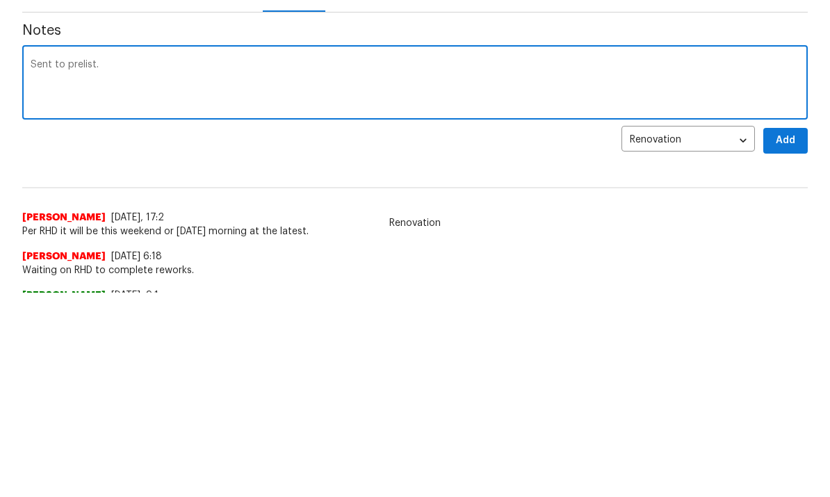
type textarea "Sent to prelist."
click at [793, 336] on span "Add" at bounding box center [785, 344] width 22 height 17
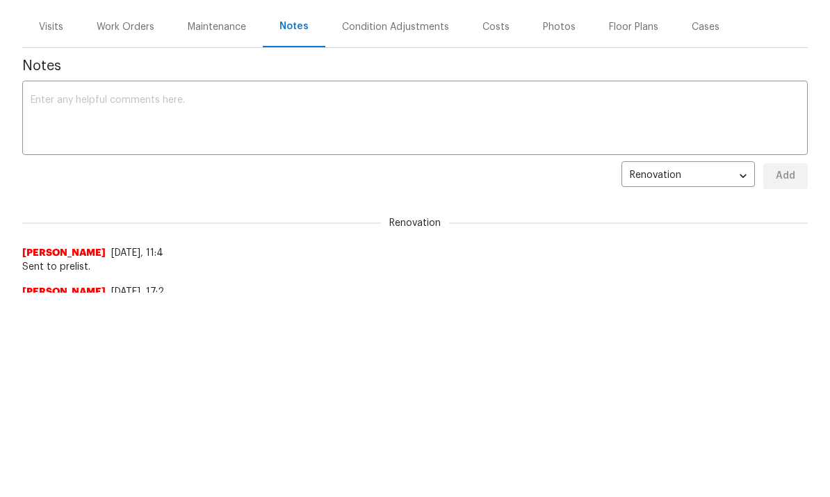
scroll to position [0, 0]
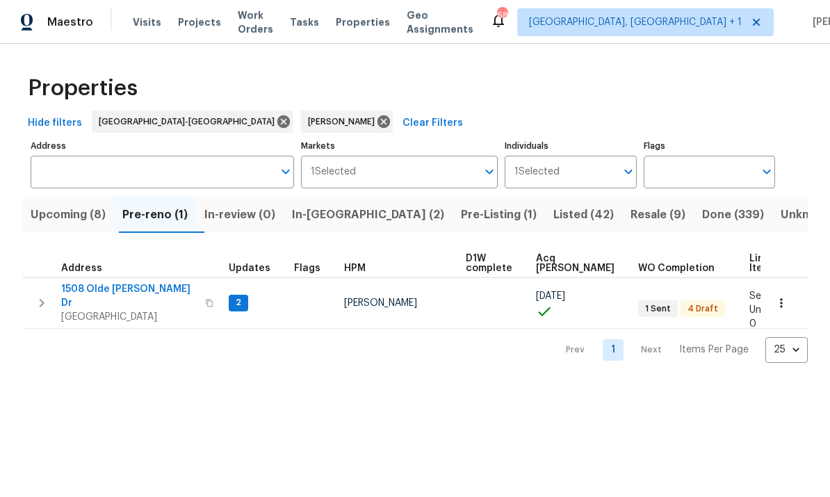
click at [123, 310] on span "[GEOGRAPHIC_DATA]" at bounding box center [128, 317] width 135 height 14
click at [376, 114] on icon at bounding box center [383, 121] width 15 height 15
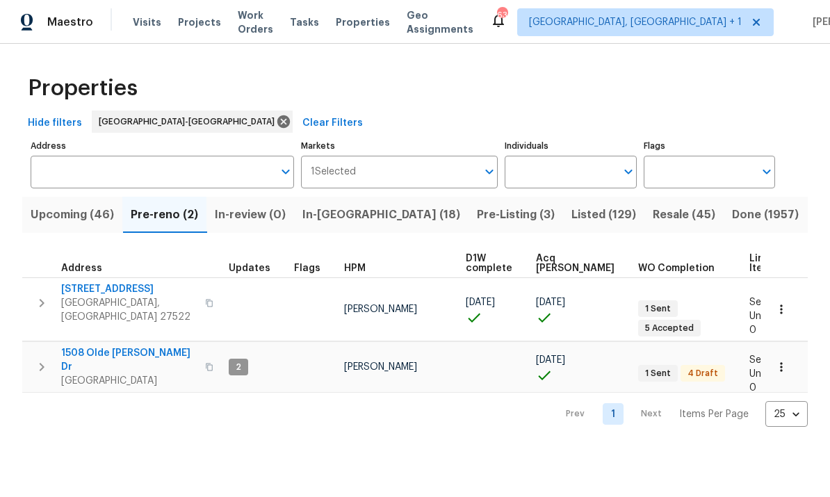
click at [589, 177] on input "Individuals" at bounding box center [559, 172] width 110 height 33
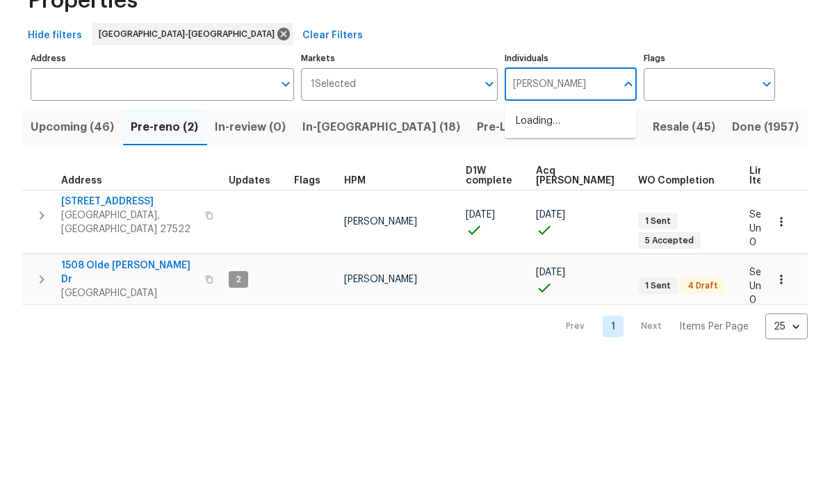
type input "[PERSON_NAME]"
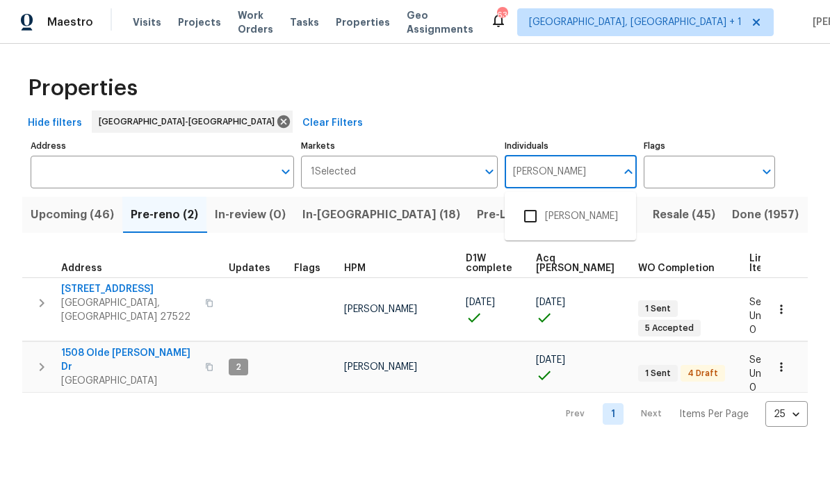
click at [534, 220] on input "checkbox" at bounding box center [530, 215] width 29 height 29
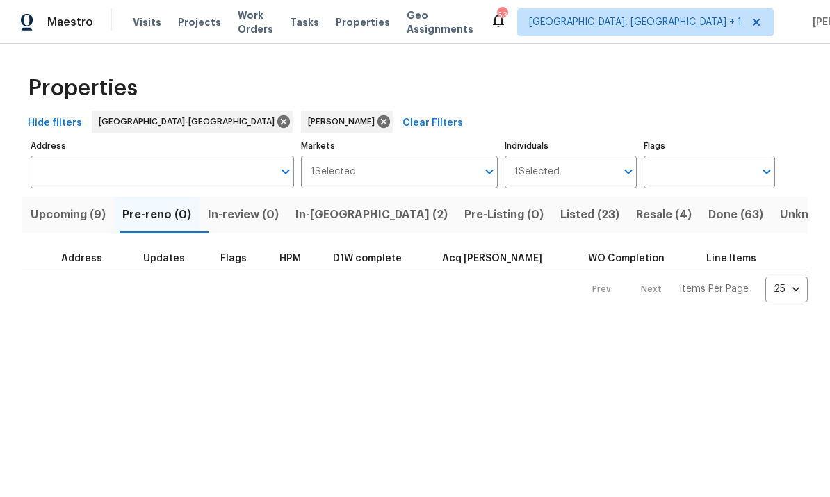
click at [338, 220] on span "In-[GEOGRAPHIC_DATA] (2)" at bounding box center [371, 214] width 152 height 19
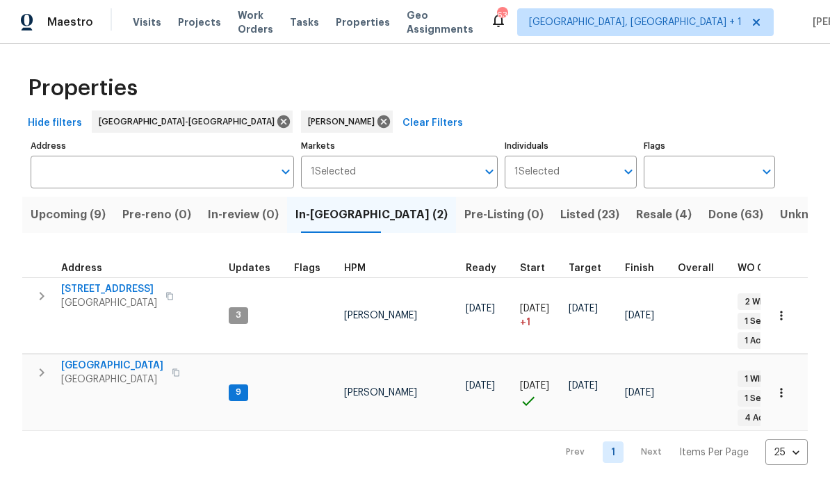
click at [618, 168] on button "Open" at bounding box center [627, 171] width 19 height 19
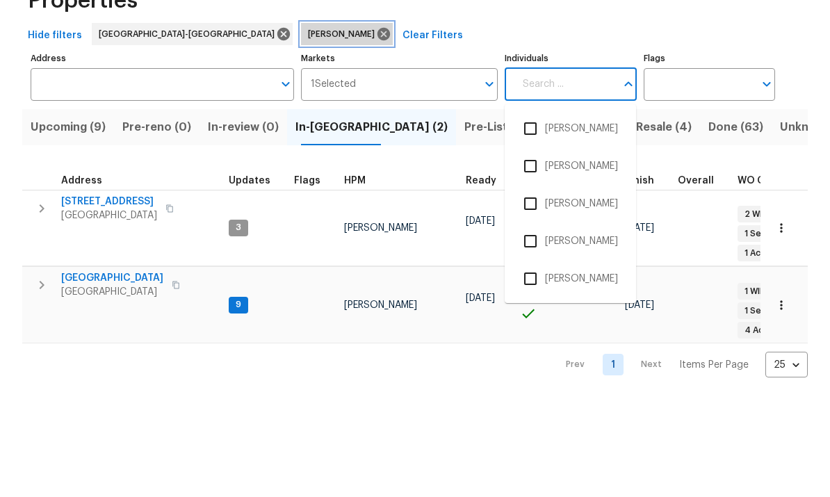
click at [376, 114] on icon at bounding box center [383, 121] width 15 height 15
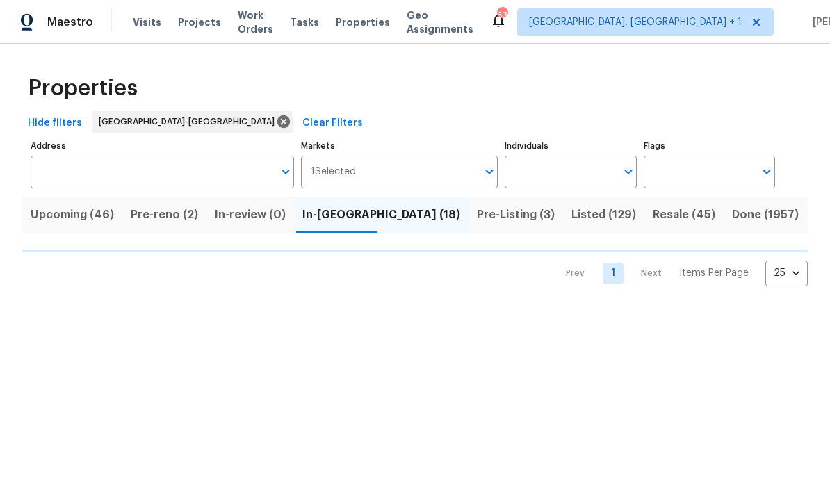
click at [556, 167] on input "Individuals" at bounding box center [559, 172] width 110 height 33
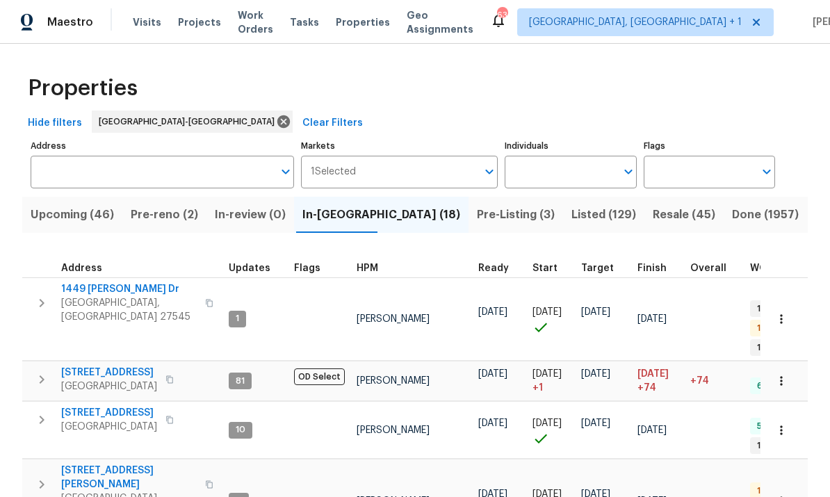
click at [554, 174] on input "Individuals" at bounding box center [559, 172] width 110 height 33
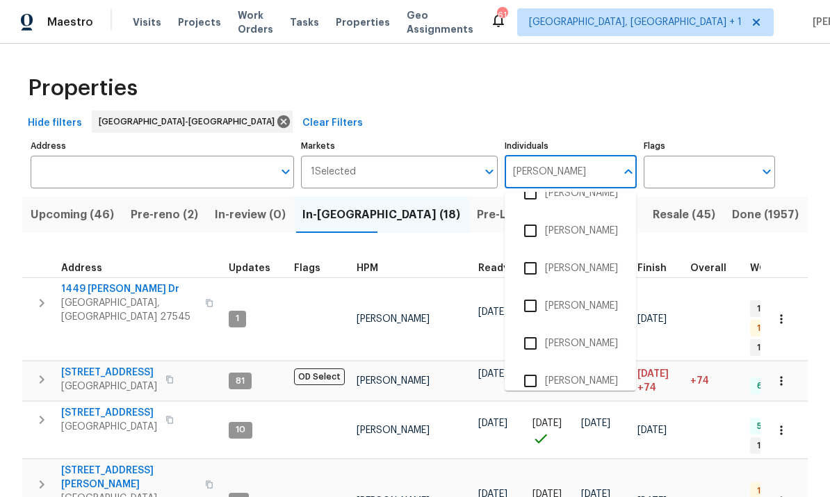
scroll to position [22, 0]
click at [579, 156] on input "Joseph" at bounding box center [559, 172] width 110 height 33
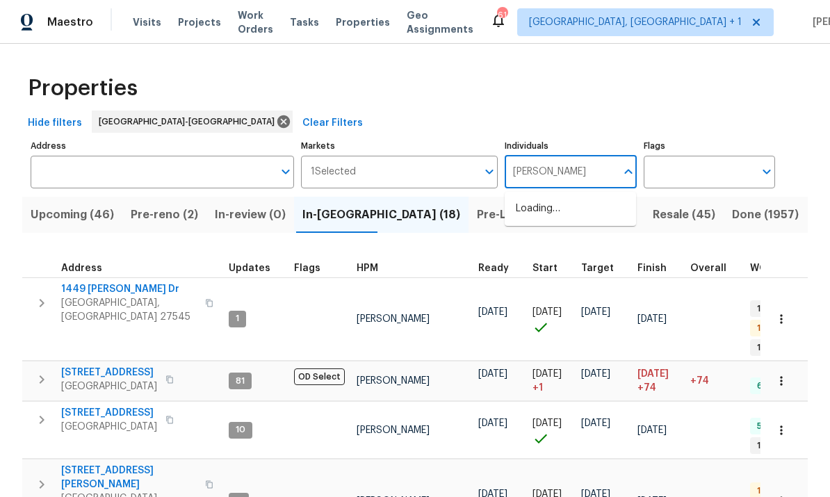
type input "Joseph white"
click at [579, 201] on li "Joseph White" at bounding box center [570, 215] width 109 height 29
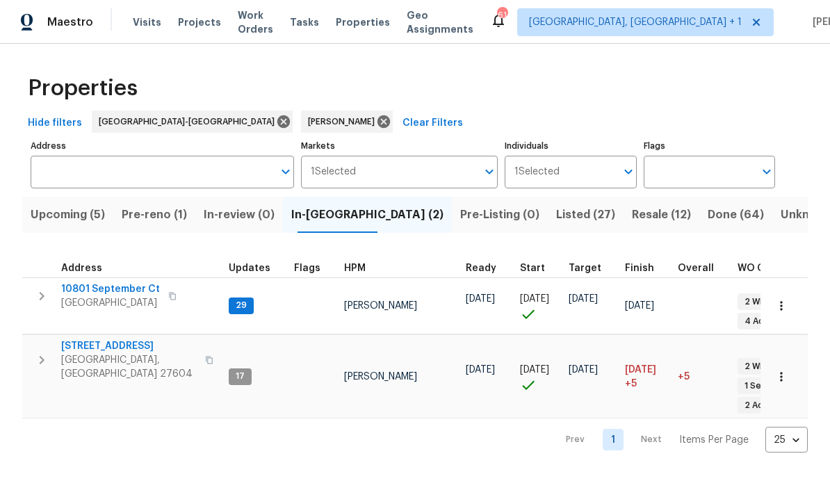
click at [620, 171] on icon "Open" at bounding box center [628, 171] width 17 height 17
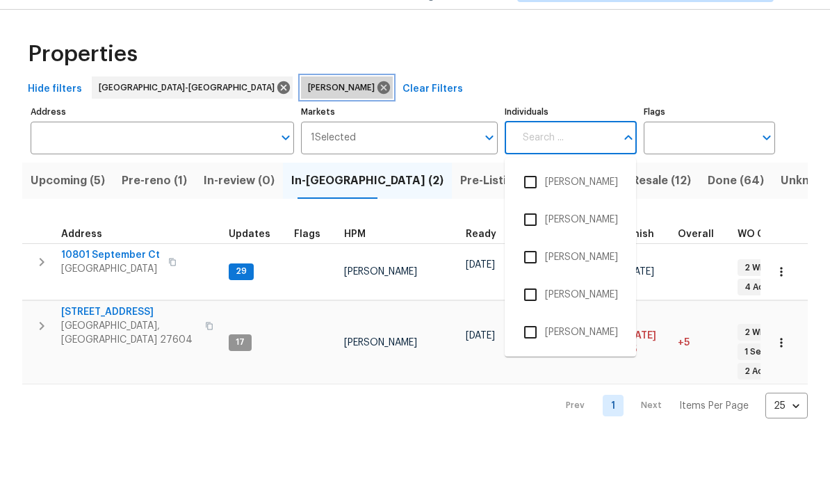
click at [301, 110] on div "Joseph White" at bounding box center [347, 121] width 92 height 22
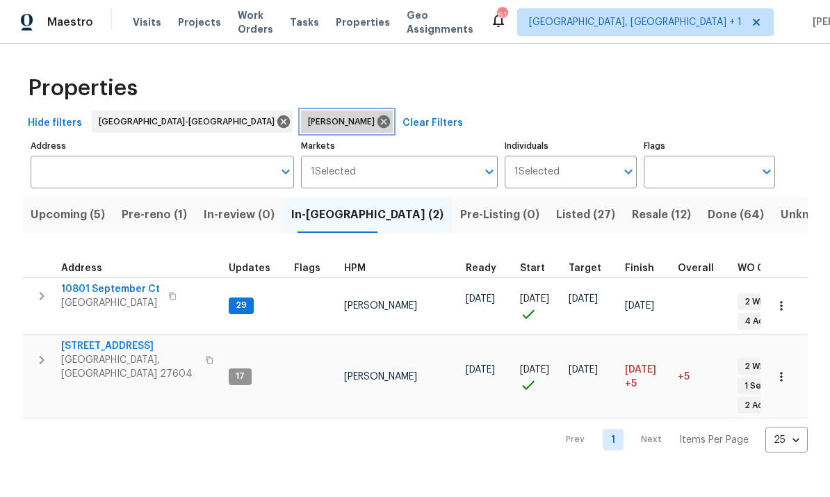
click at [377, 122] on icon at bounding box center [383, 121] width 13 height 13
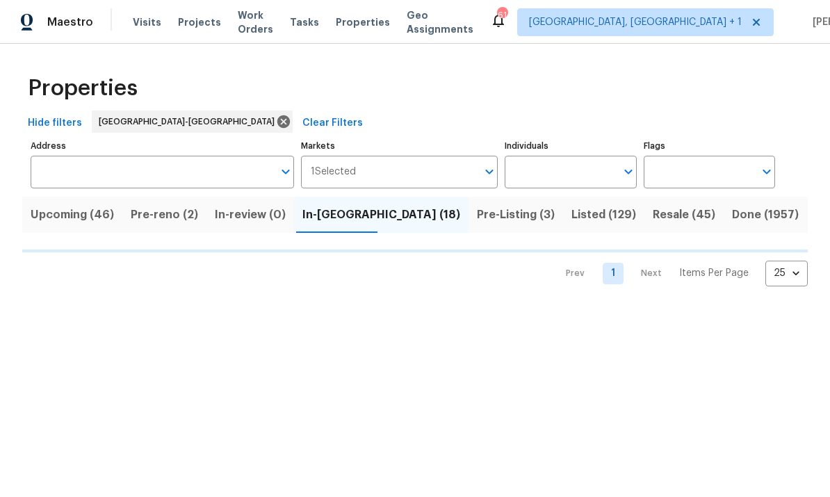
click at [558, 172] on input "Individuals" at bounding box center [559, 172] width 110 height 33
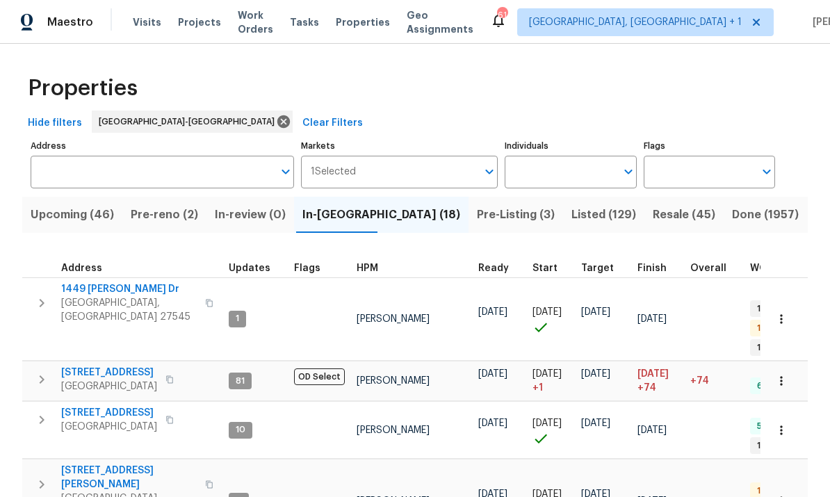
click at [593, 172] on input "Individuals" at bounding box center [559, 172] width 110 height 33
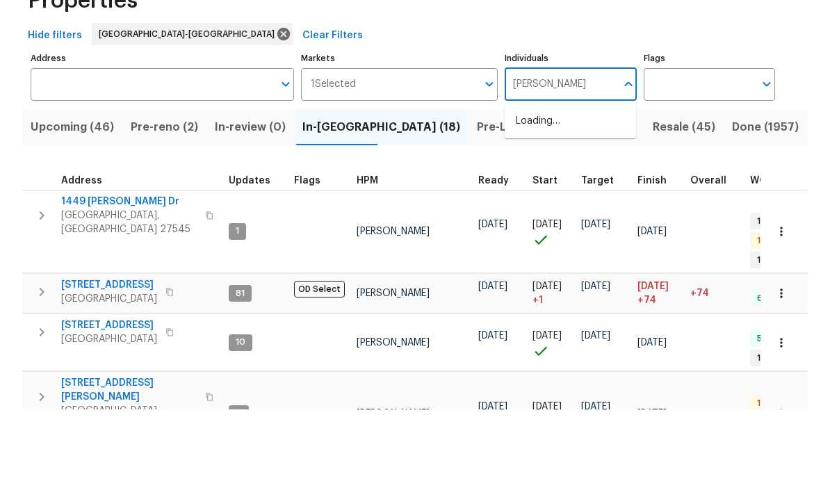
scroll to position [52, 0]
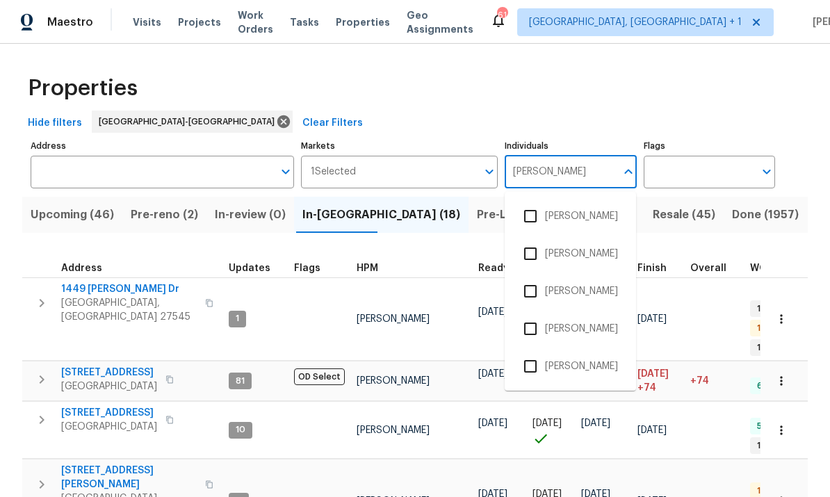
click at [582, 156] on input "Amanda" at bounding box center [559, 172] width 110 height 33
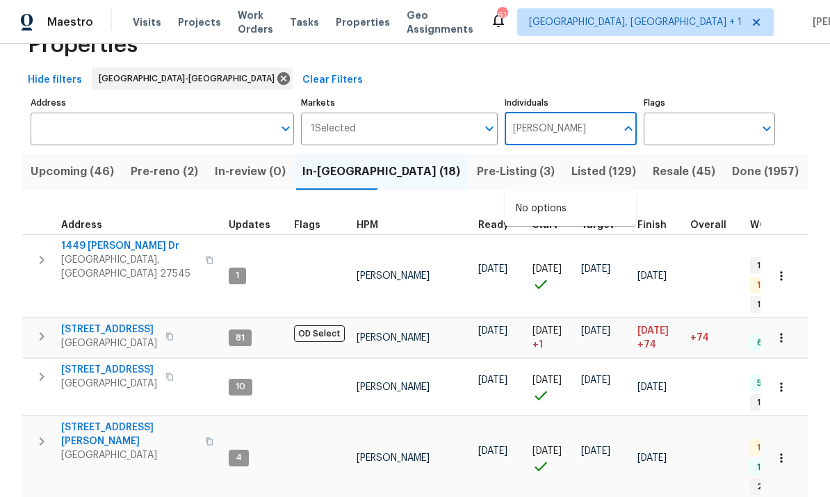
scroll to position [55, 0]
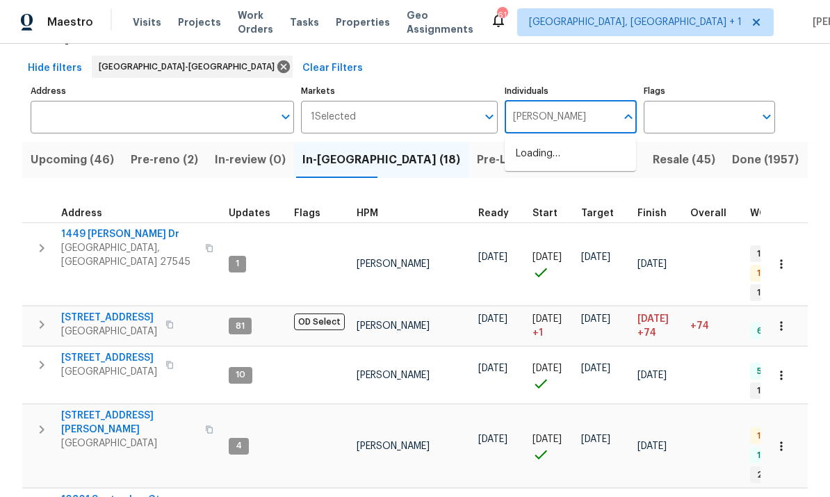
type input "Amanda"
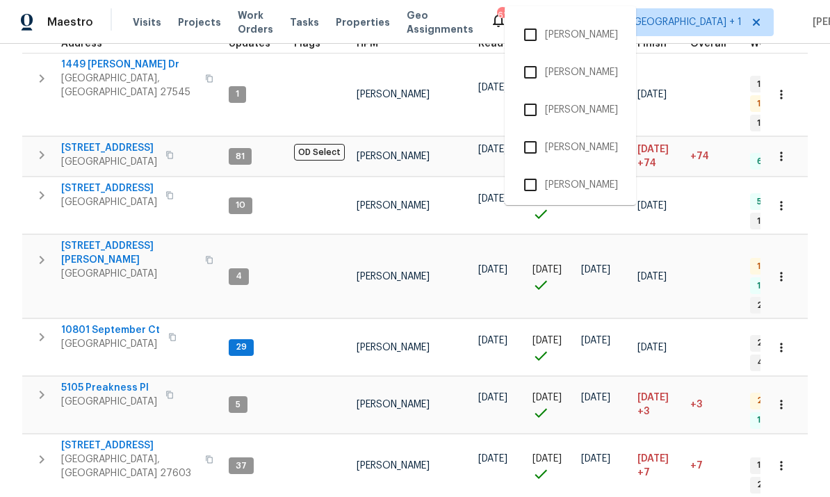
scroll to position [37, 0]
click at [529, 167] on input "checkbox" at bounding box center [530, 181] width 29 height 29
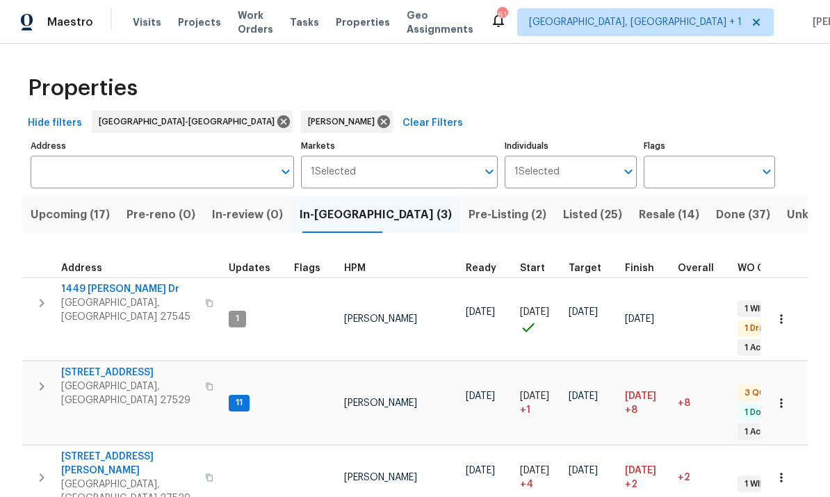
scroll to position [8, 0]
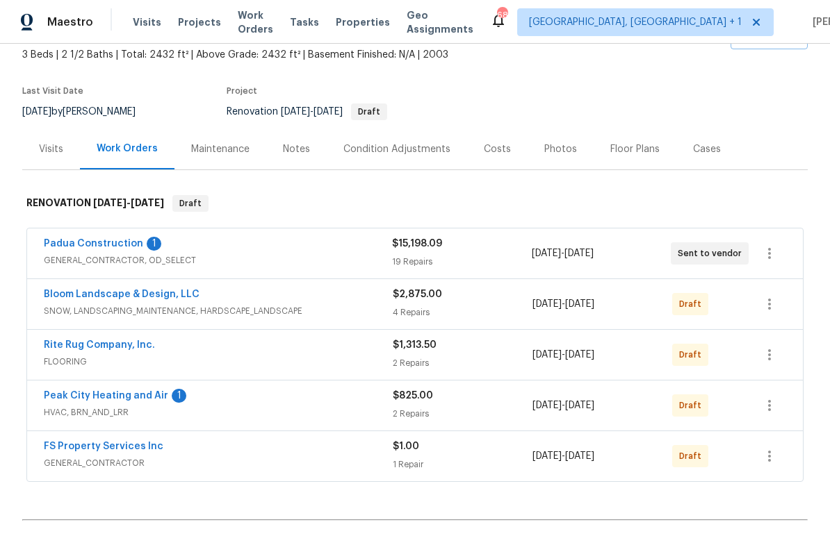
scroll to position [90, 0]
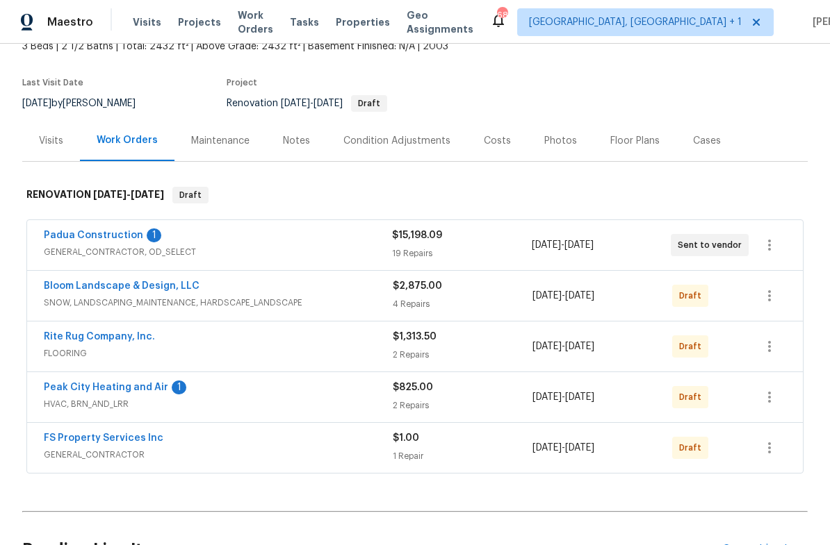
click at [150, 383] on link "Peak City Heating and Air" at bounding box center [106, 388] width 124 height 10
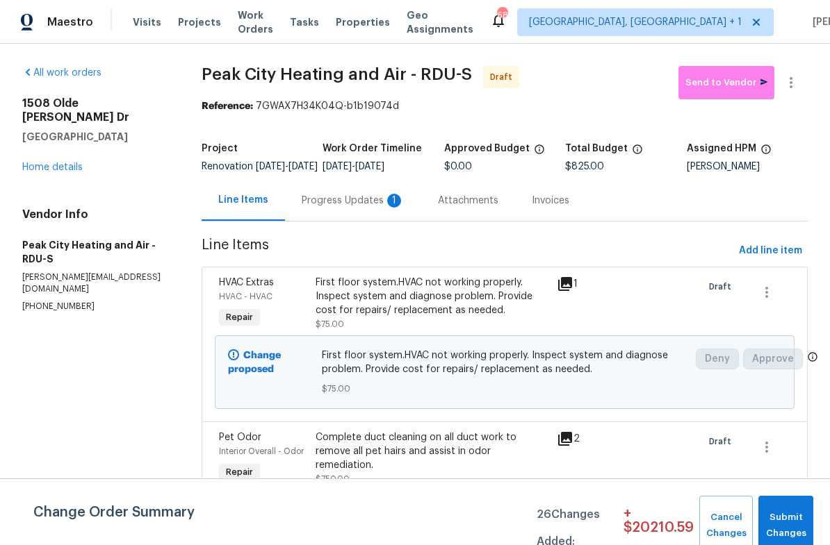
click at [352, 208] on div "Progress Updates 1" at bounding box center [353, 201] width 103 height 14
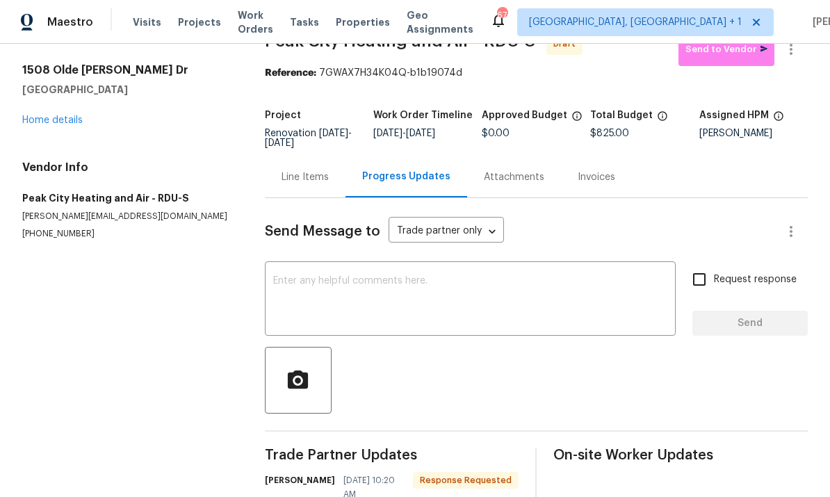
scroll to position [33, 0]
click at [338, 277] on textarea at bounding box center [470, 301] width 394 height 49
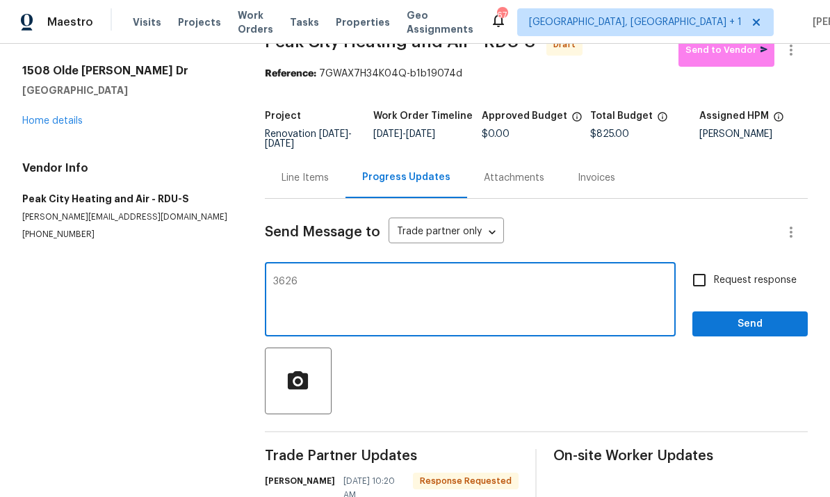
type textarea "3626"
click at [705, 265] on input "Request response" at bounding box center [698, 279] width 29 height 29
checkbox input "true"
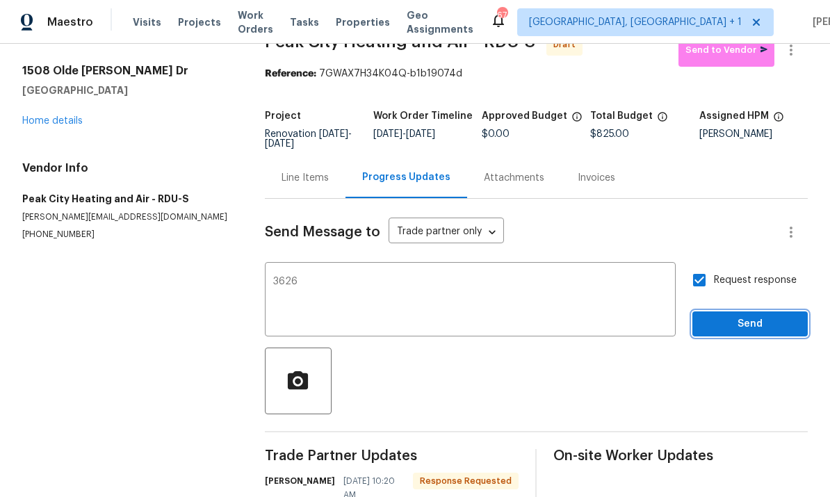
click at [753, 315] on span "Send" at bounding box center [749, 323] width 93 height 17
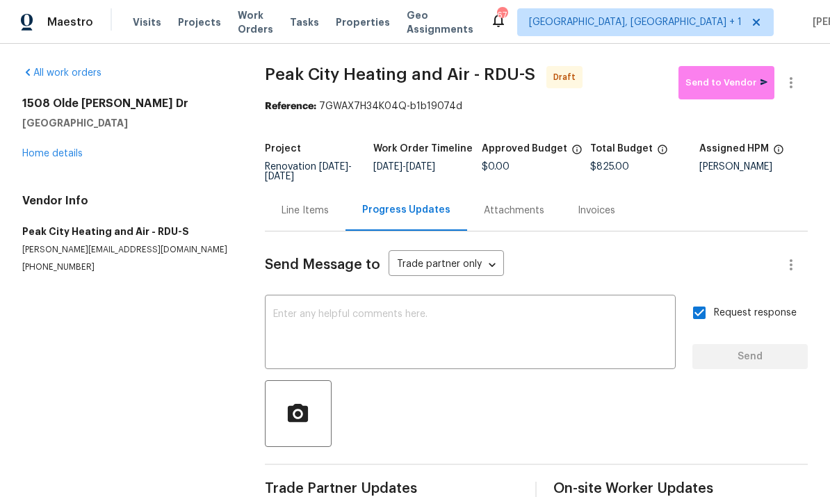
scroll to position [0, 0]
click at [66, 149] on link "Home details" at bounding box center [52, 154] width 60 height 10
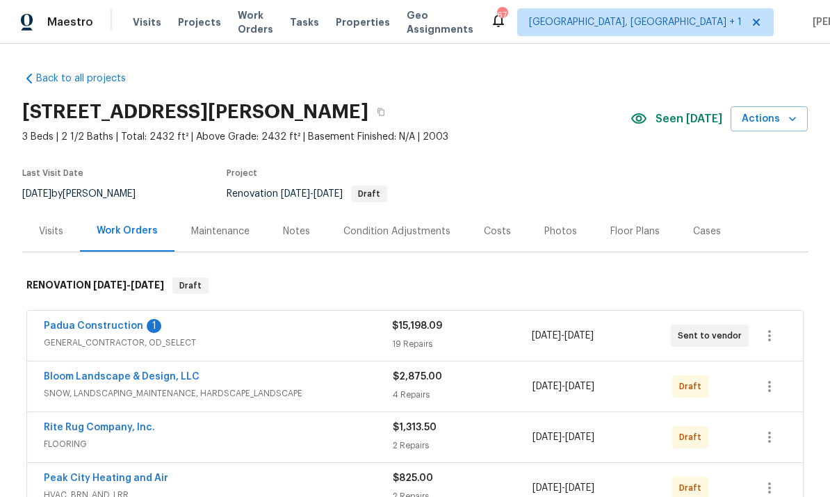
click at [115, 321] on link "Padua Construction" at bounding box center [93, 326] width 99 height 10
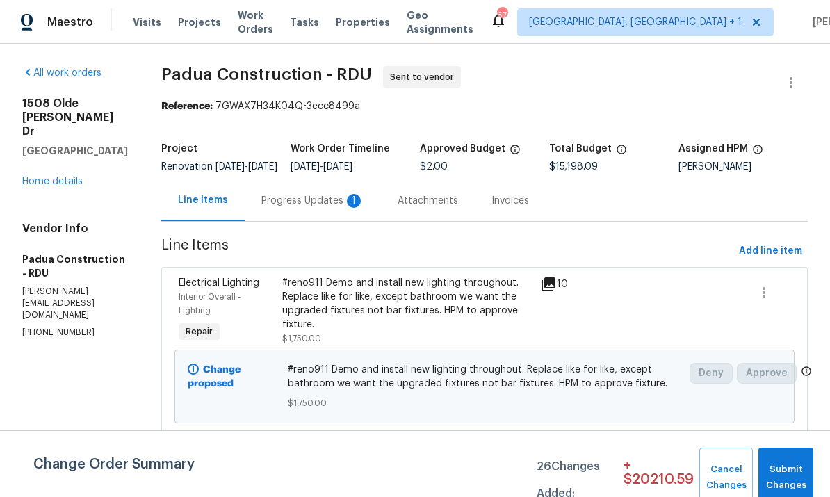
click at [269, 208] on div "Progress Updates 1" at bounding box center [312, 201] width 103 height 14
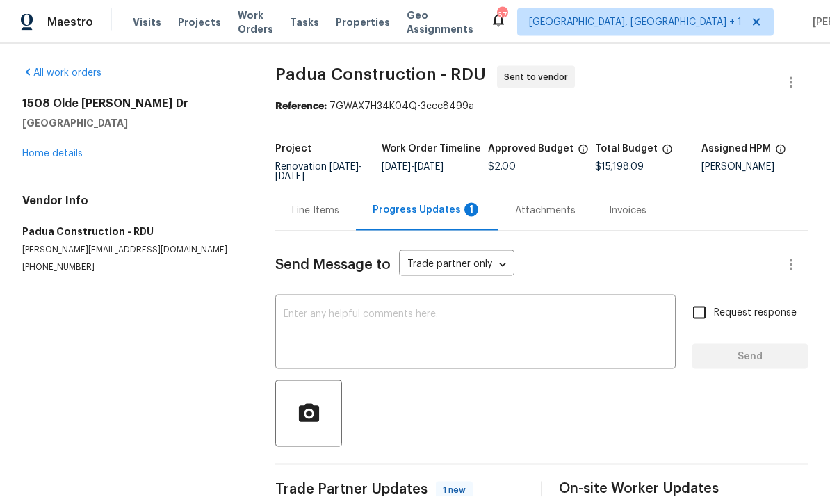
scroll to position [52, 0]
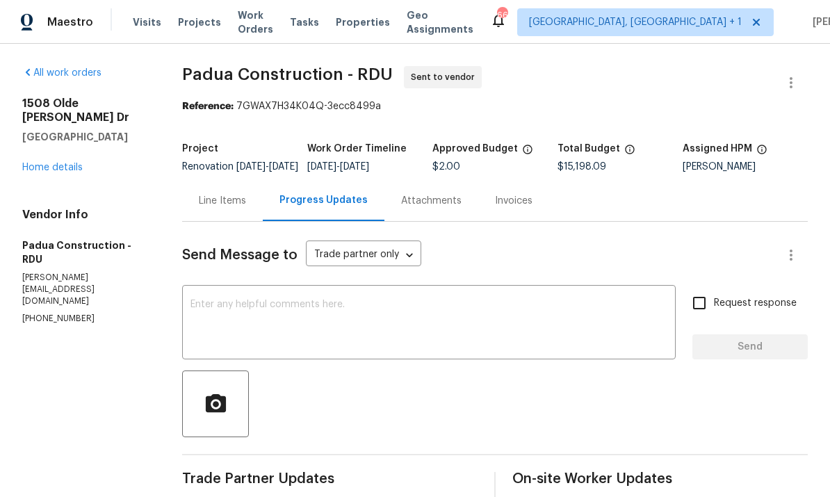
click at [81, 163] on link "Home details" at bounding box center [52, 168] width 60 height 10
